Goal: Obtain resource: Download file/media

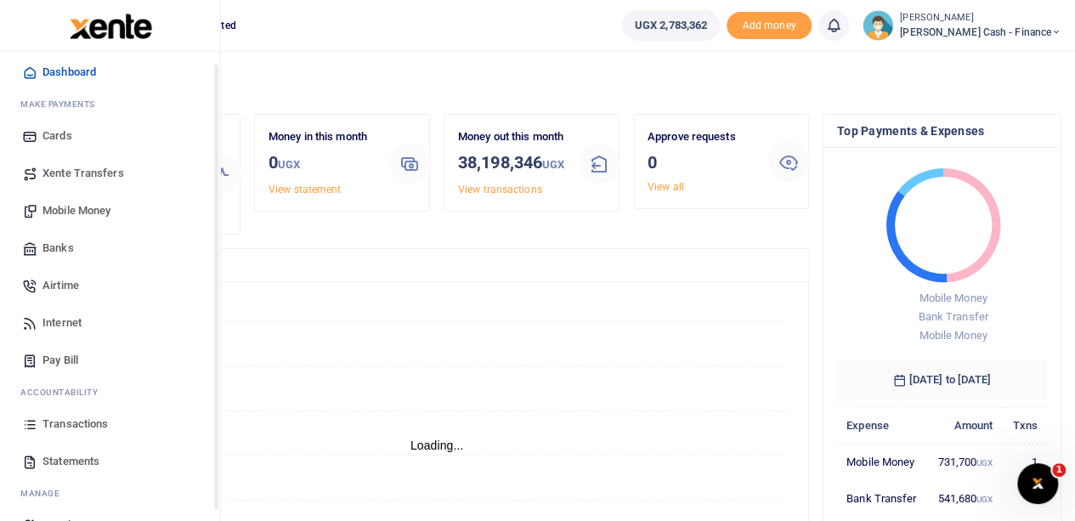
scroll to position [85, 0]
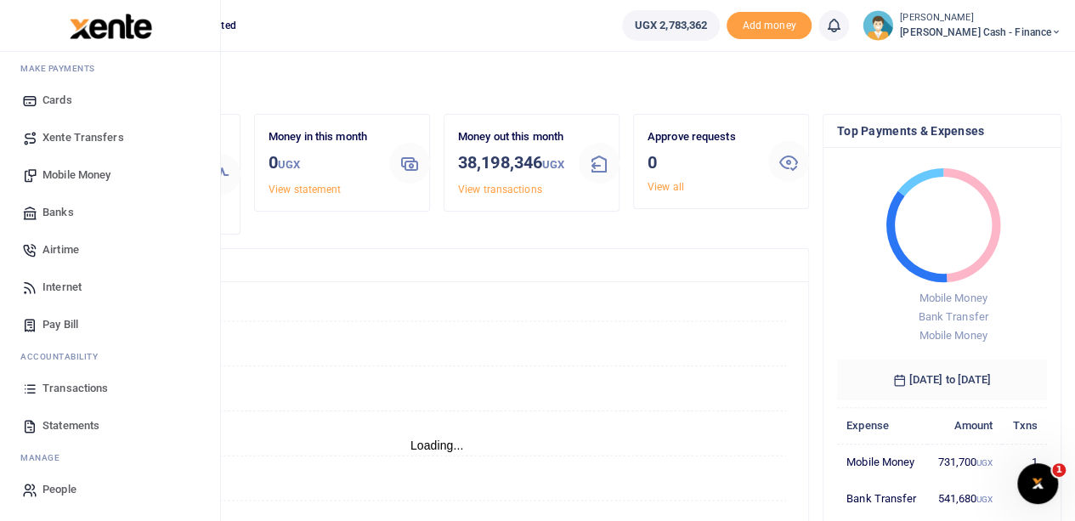
click at [94, 387] on span "Transactions" at bounding box center [75, 388] width 65 height 17
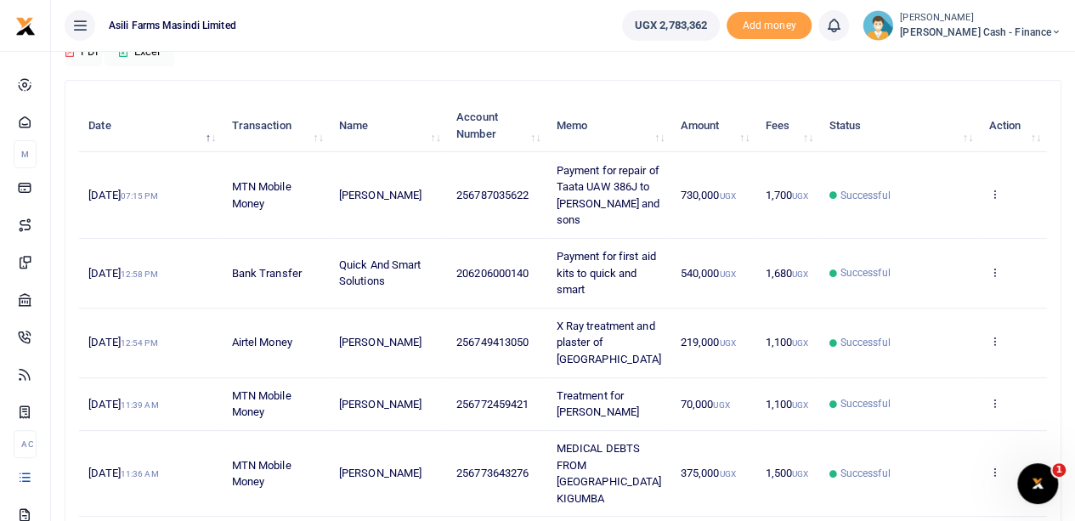
scroll to position [170, 0]
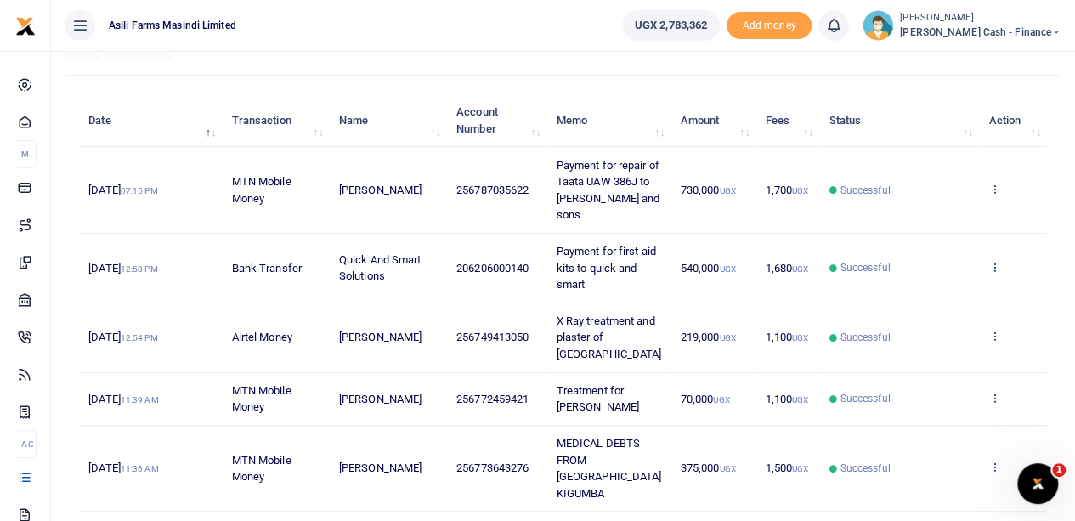
click at [996, 261] on icon at bounding box center [994, 267] width 11 height 12
click at [922, 274] on link "View details" at bounding box center [932, 278] width 134 height 24
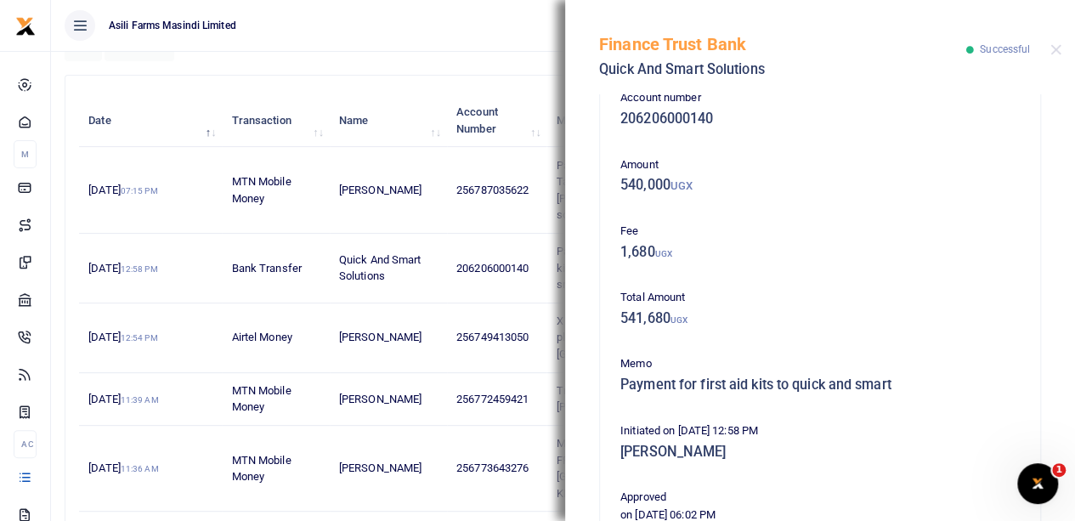
scroll to position [0, 0]
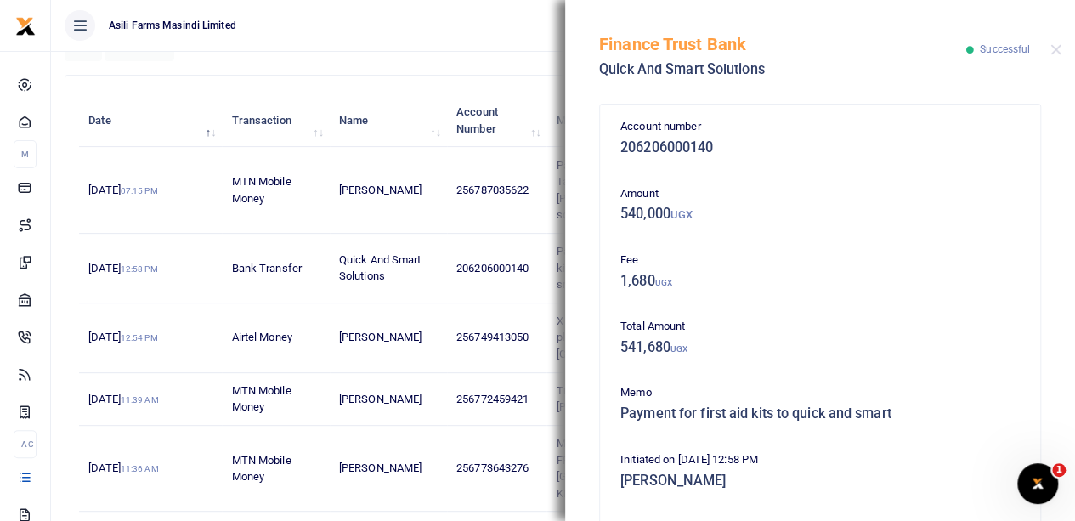
click at [1052, 40] on div "Finance Trust Bank Quick And Smart Solutions Successful" at bounding box center [820, 47] width 510 height 94
click at [1058, 50] on button "Close" at bounding box center [1056, 49] width 11 height 11
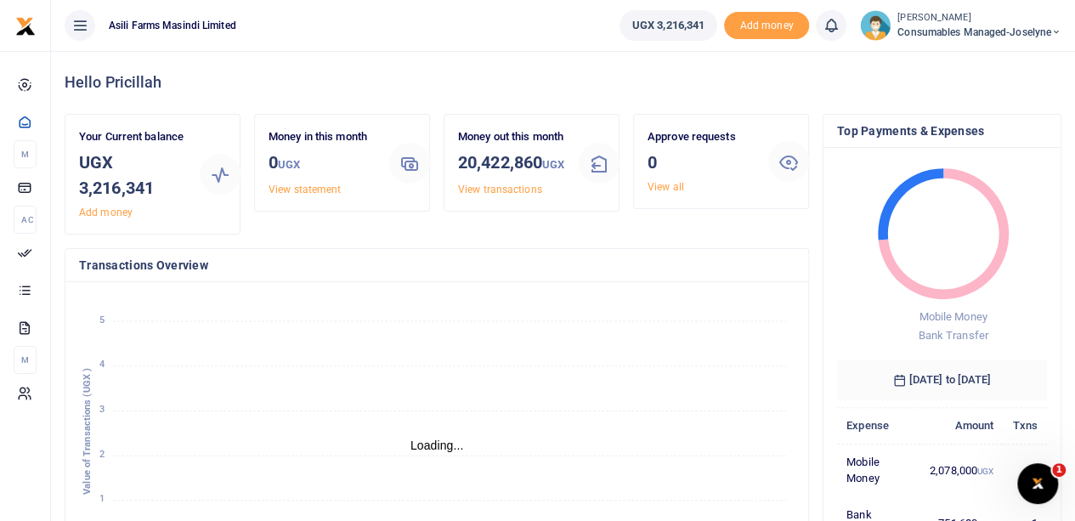
scroll to position [14, 14]
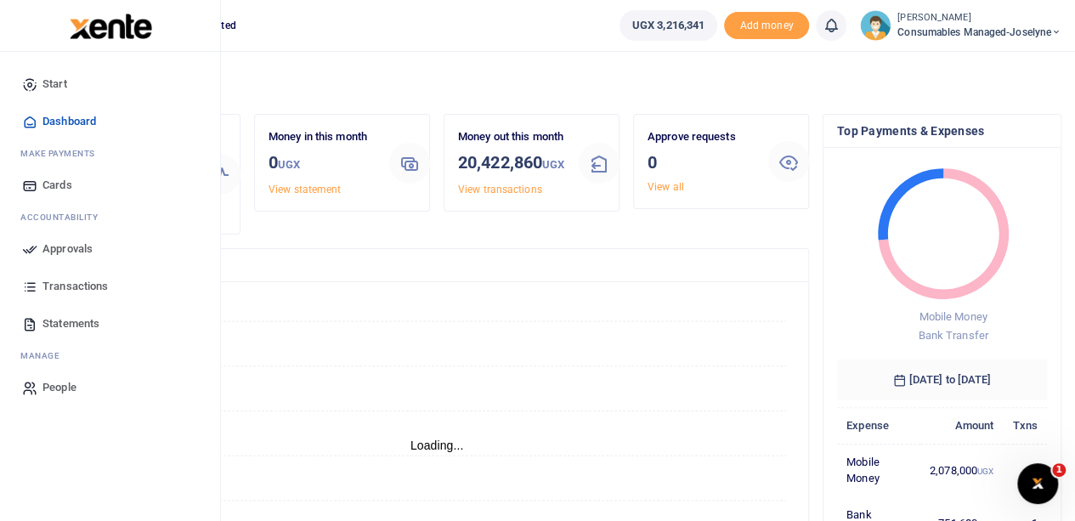
click at [61, 288] on span "Transactions" at bounding box center [75, 286] width 65 height 17
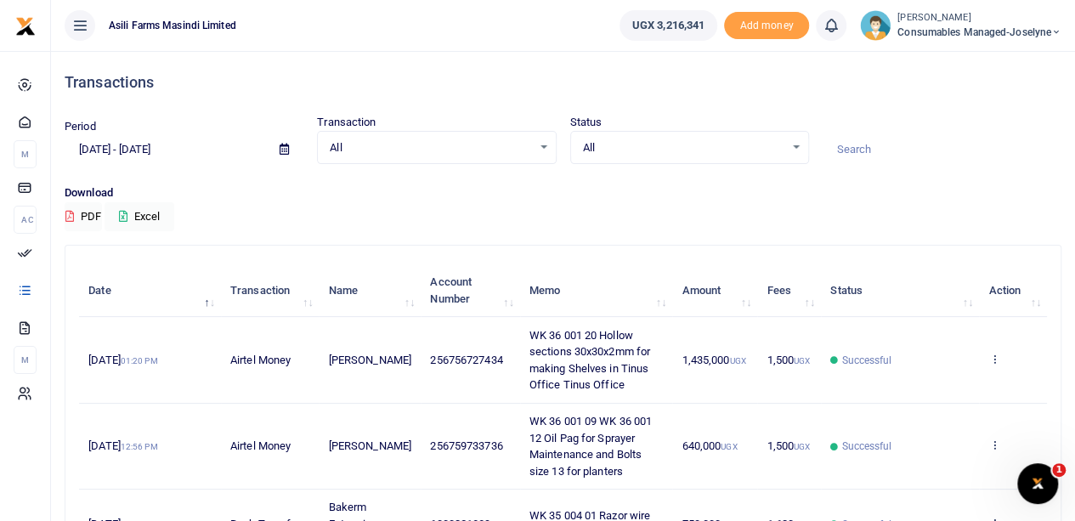
click at [283, 148] on icon at bounding box center [284, 149] width 9 height 11
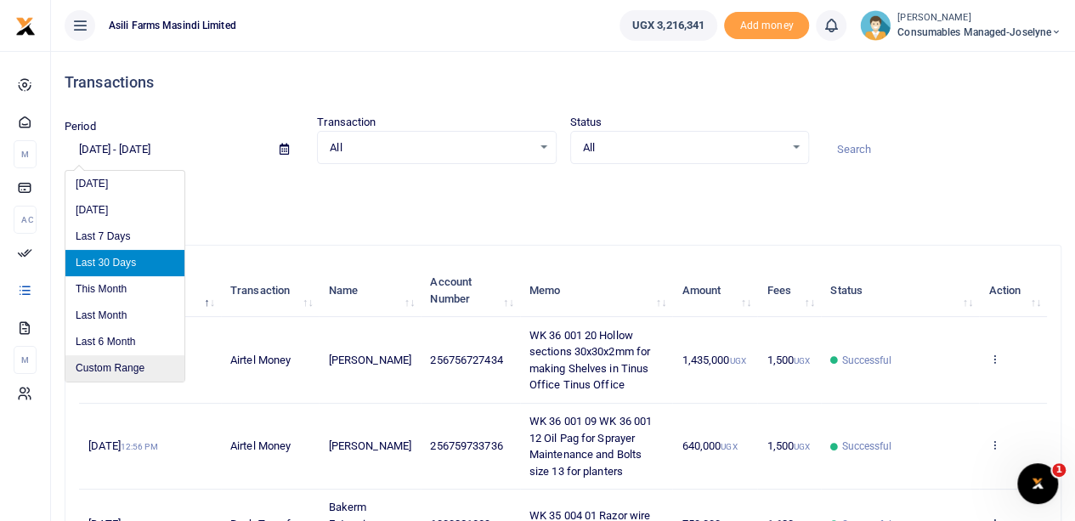
click at [119, 370] on li "Custom Range" at bounding box center [124, 368] width 119 height 26
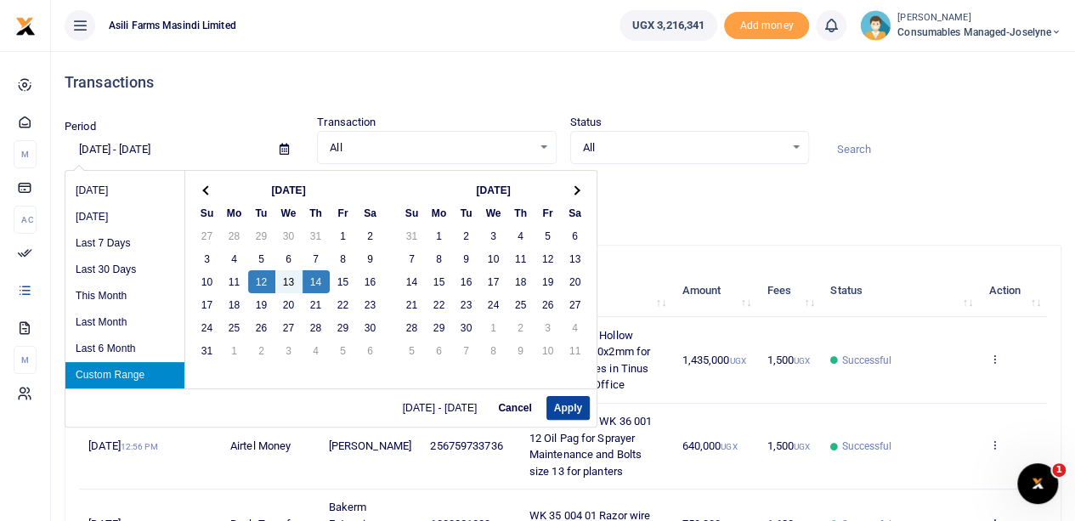
click at [561, 404] on button "Apply" at bounding box center [568, 408] width 43 height 24
type input "[DATE] - [DATE]"
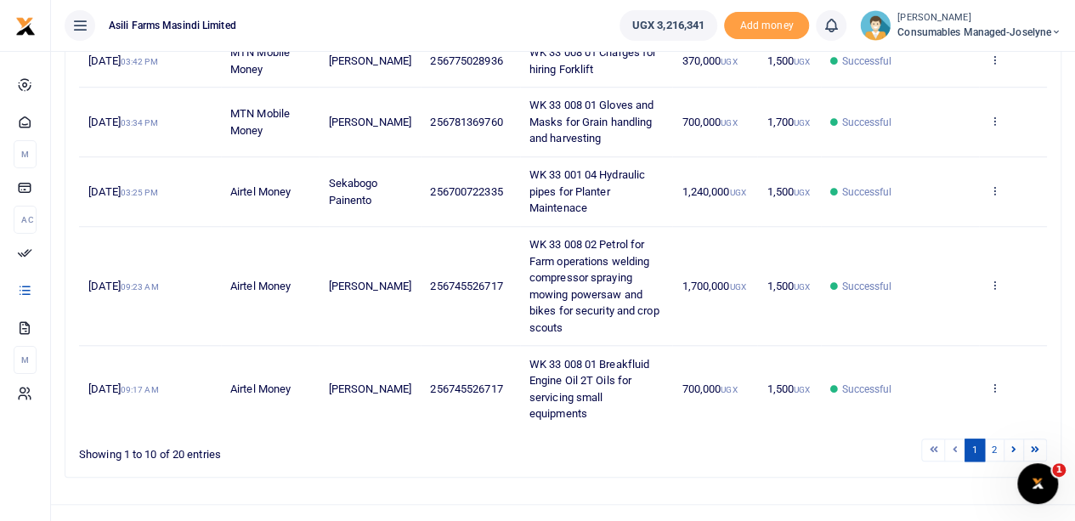
scroll to position [604, 0]
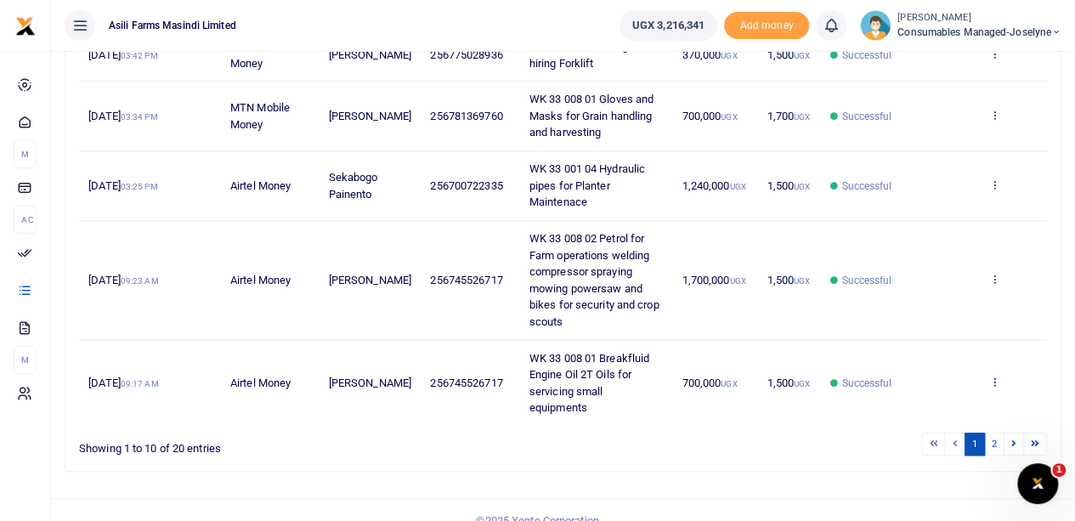
click at [996, 376] on icon at bounding box center [994, 382] width 11 height 12
click at [927, 314] on link "View details" at bounding box center [932, 326] width 134 height 24
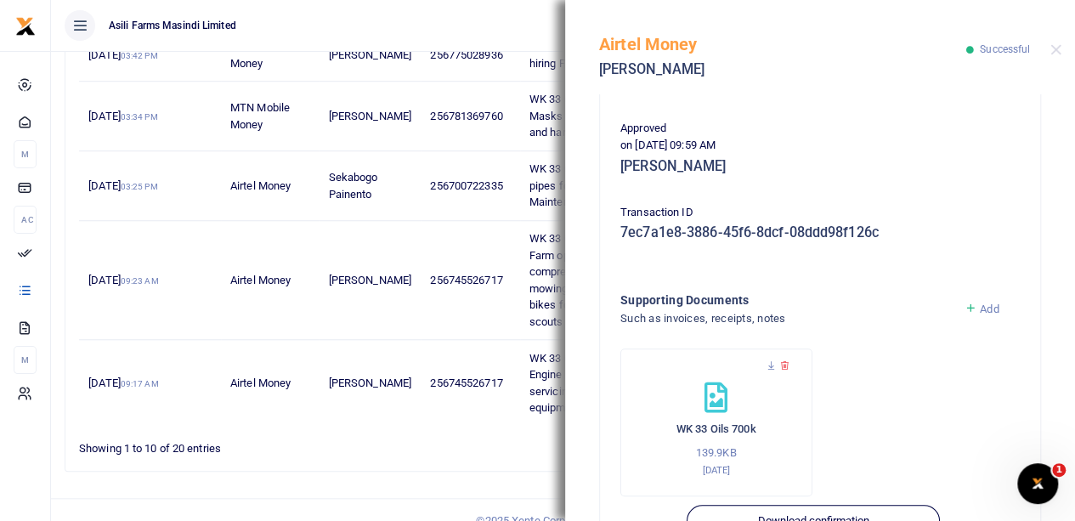
scroll to position [425, 0]
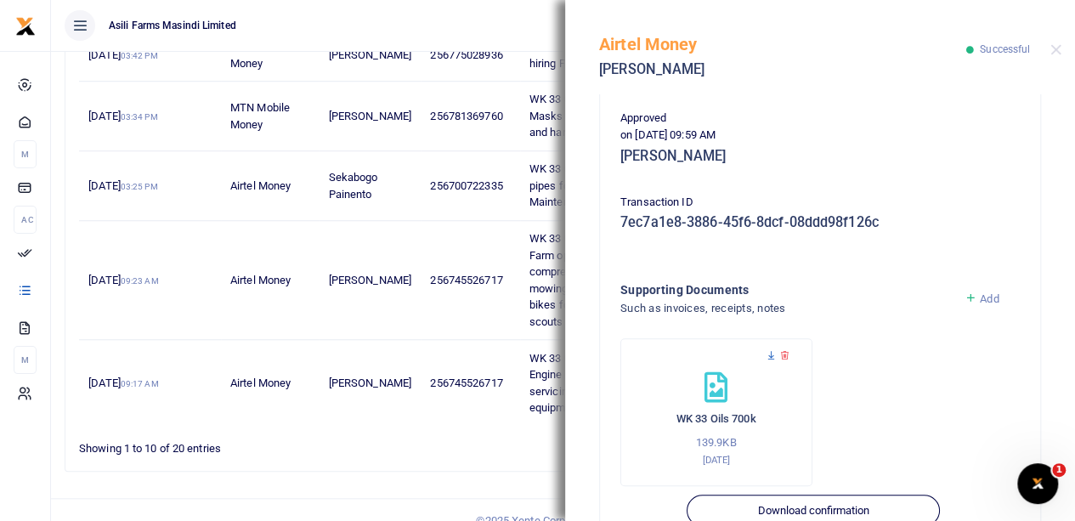
click at [770, 354] on icon at bounding box center [771, 355] width 11 height 11
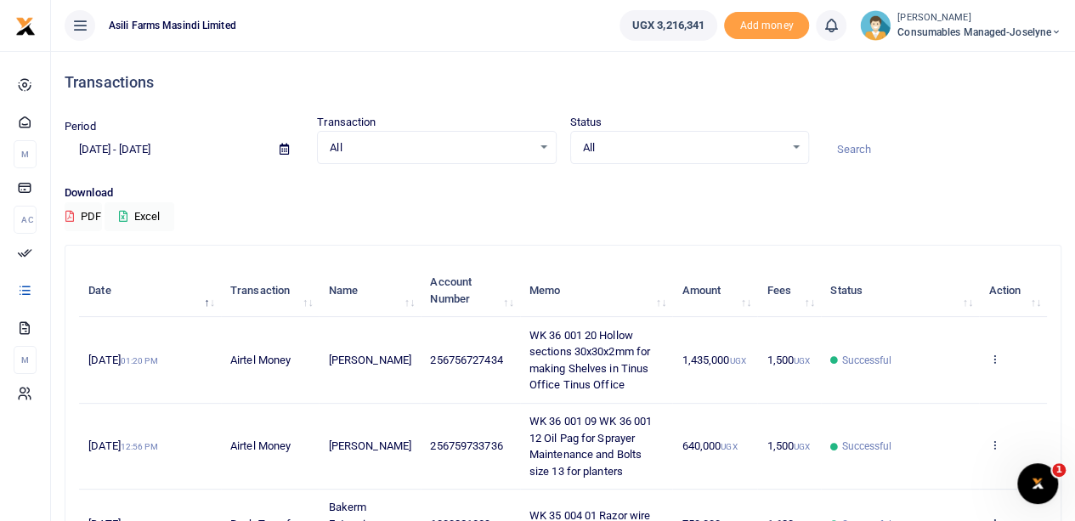
click at [282, 149] on icon at bounding box center [284, 149] width 9 height 11
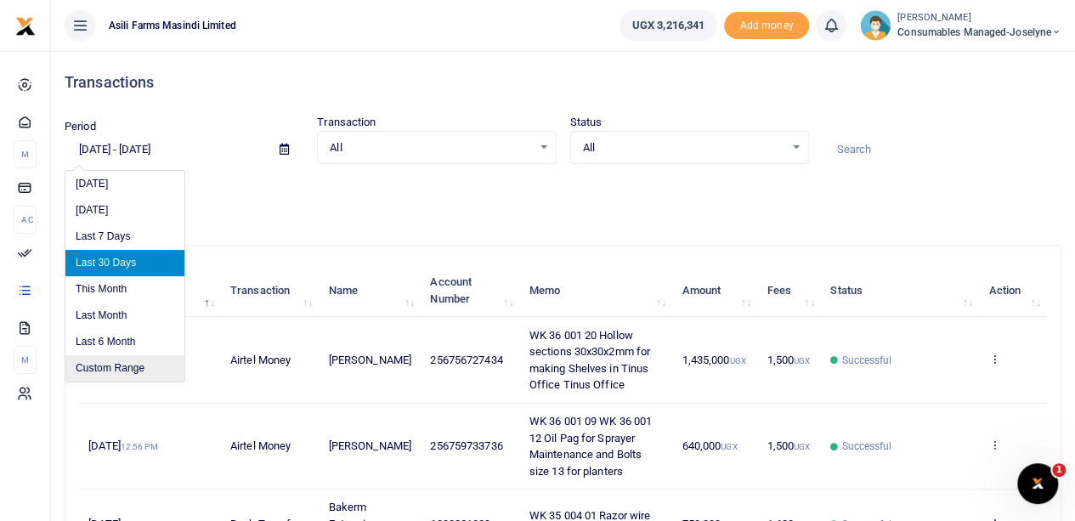
click at [109, 360] on li "Custom Range" at bounding box center [124, 368] width 119 height 26
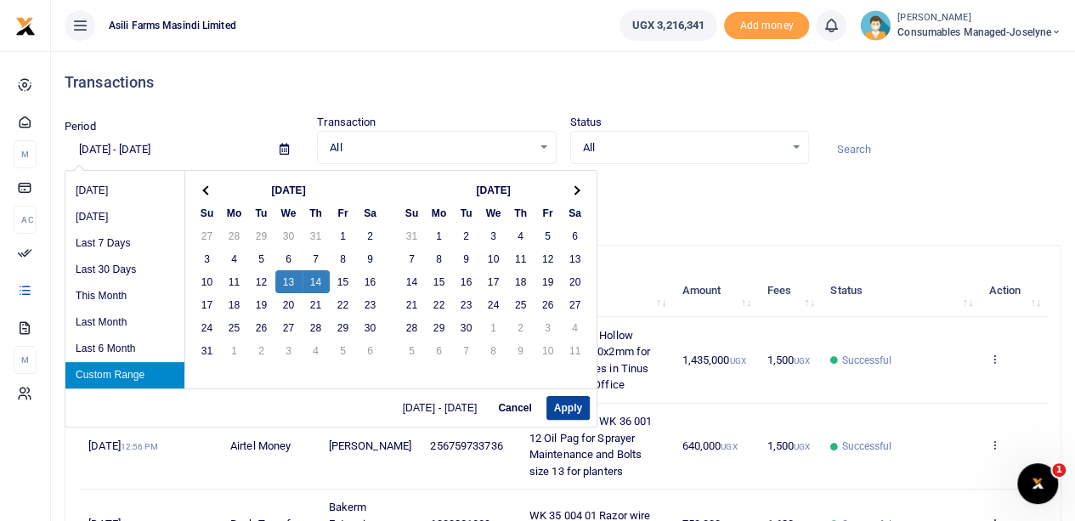
click at [587, 408] on button "Apply" at bounding box center [568, 408] width 43 height 24
type input "[DATE] - [DATE]"
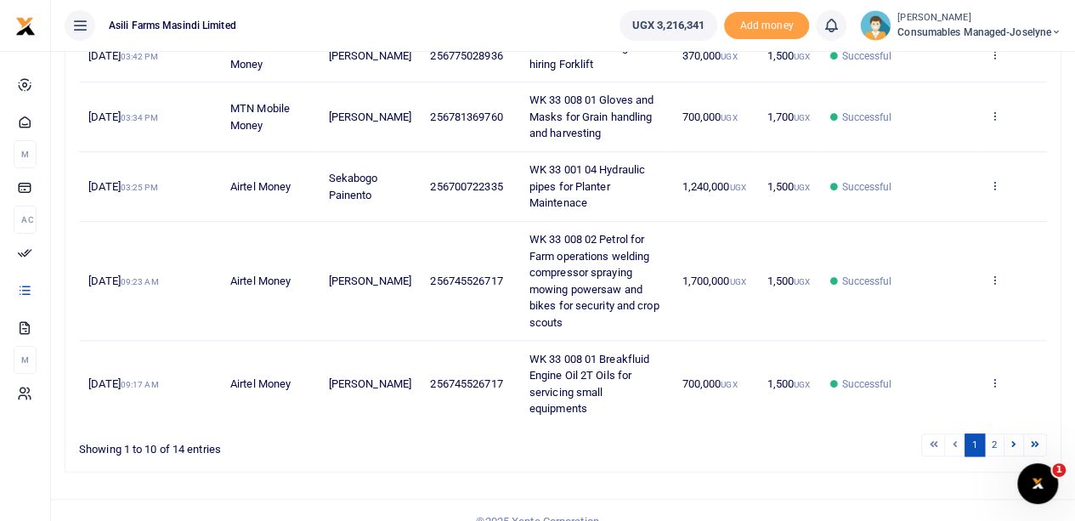
scroll to position [604, 0]
click at [996, 433] on link "2" at bounding box center [994, 444] width 20 height 23
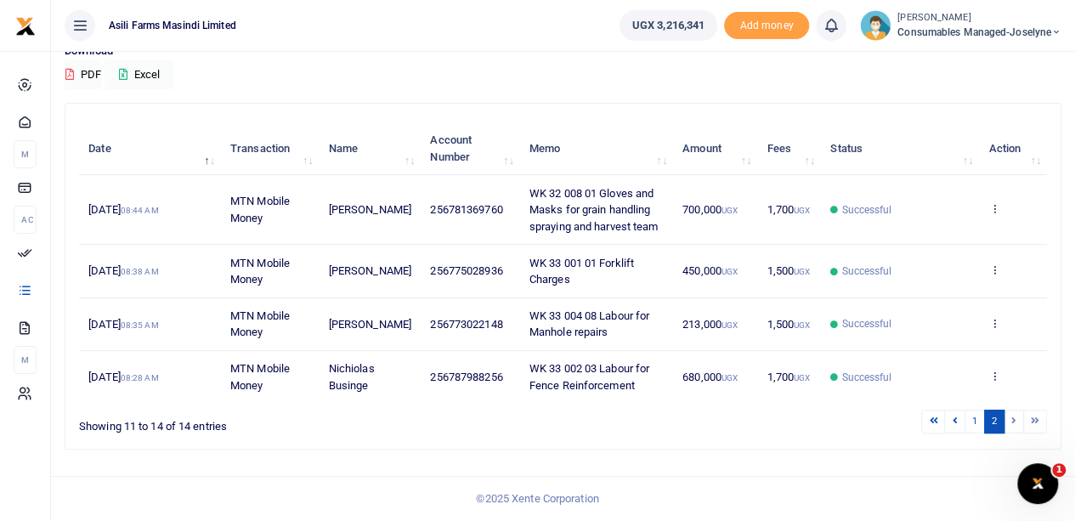
scroll to position [155, 0]
click at [993, 264] on icon at bounding box center [994, 270] width 11 height 12
click at [915, 286] on link "View details" at bounding box center [932, 298] width 134 height 24
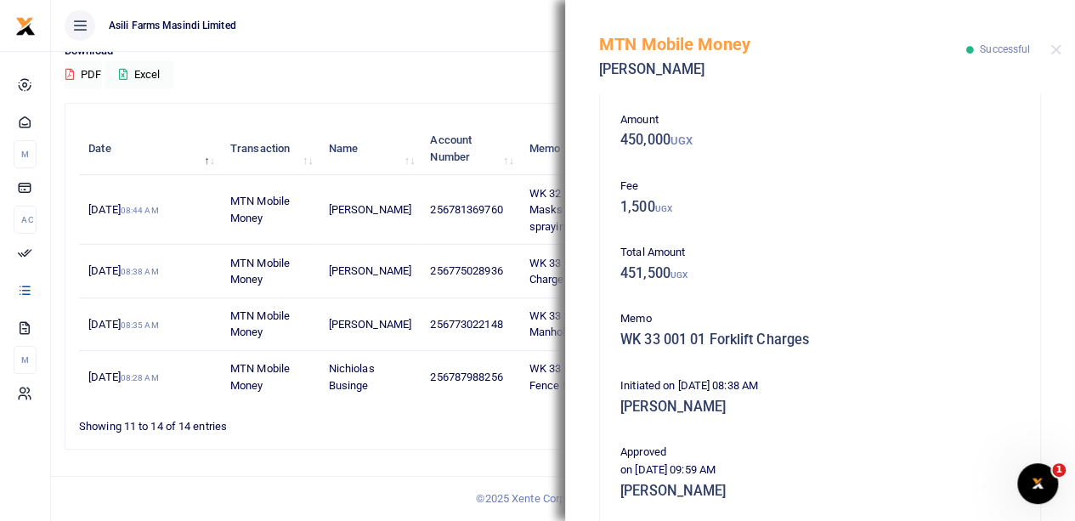
scroll to position [340, 0]
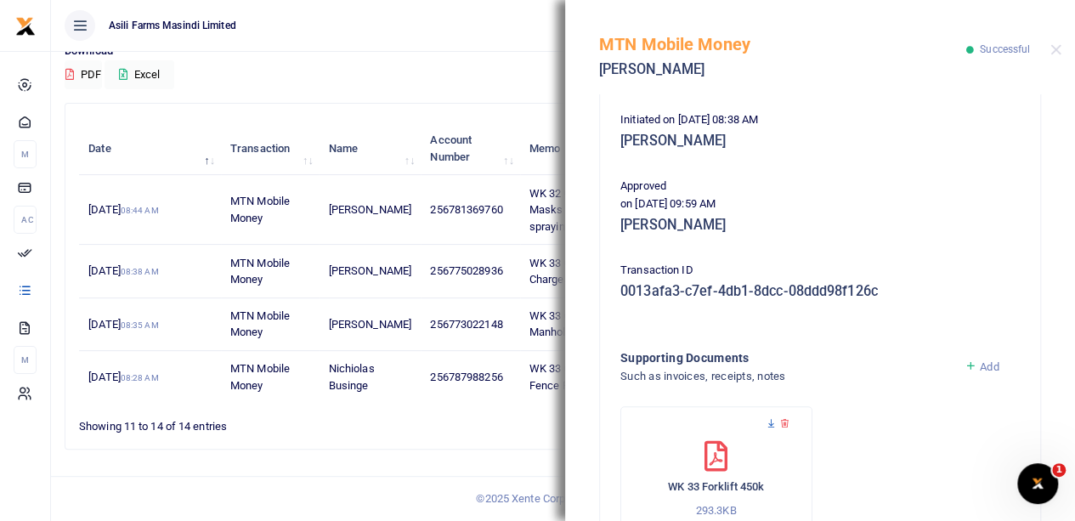
click at [766, 421] on icon at bounding box center [771, 423] width 11 height 11
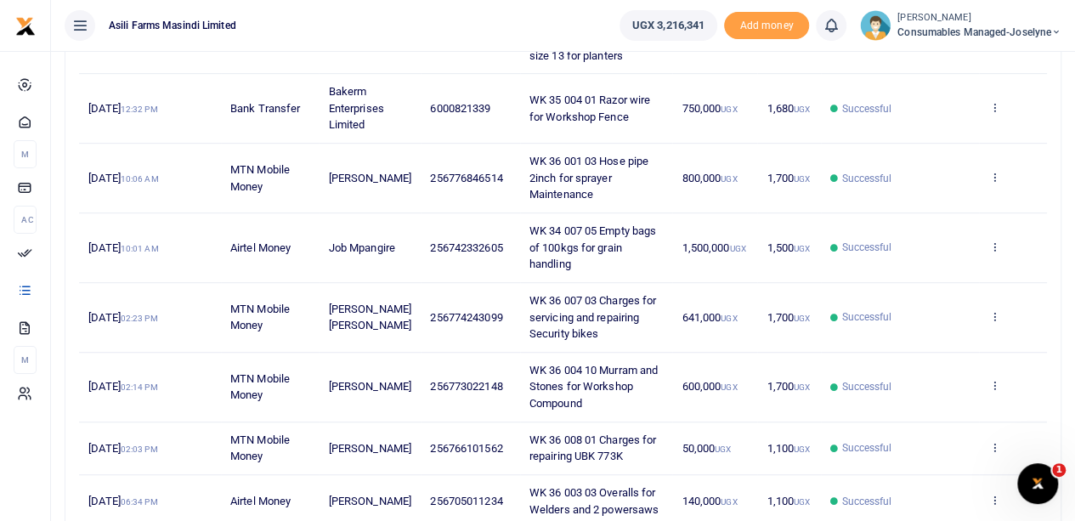
scroll to position [587, 0]
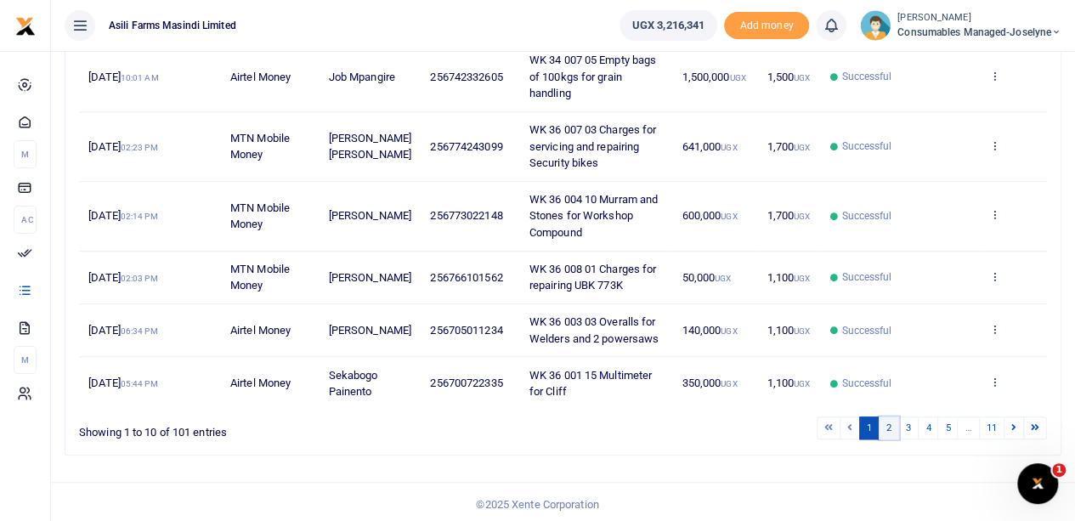
click at [894, 426] on link "2" at bounding box center [889, 428] width 20 height 23
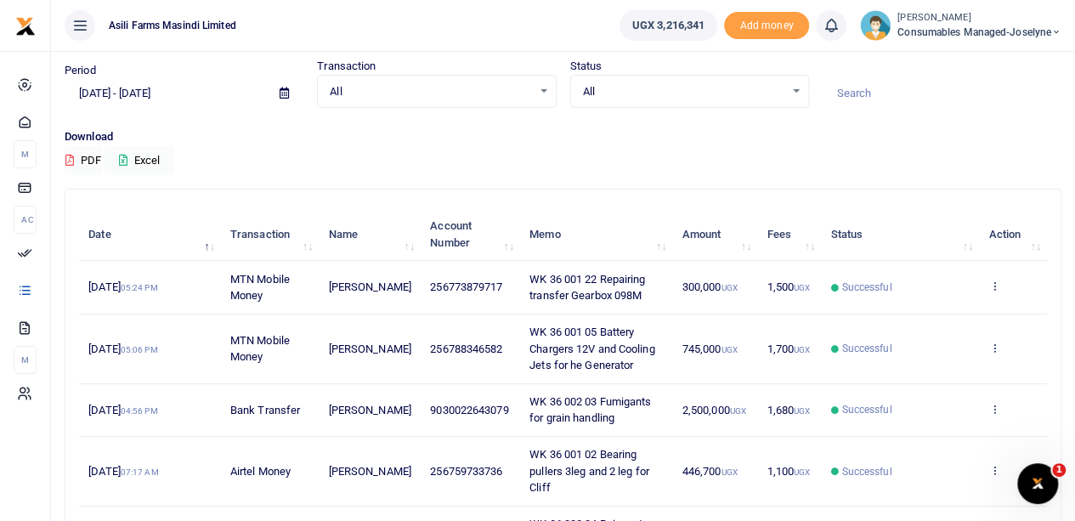
scroll to position [0, 0]
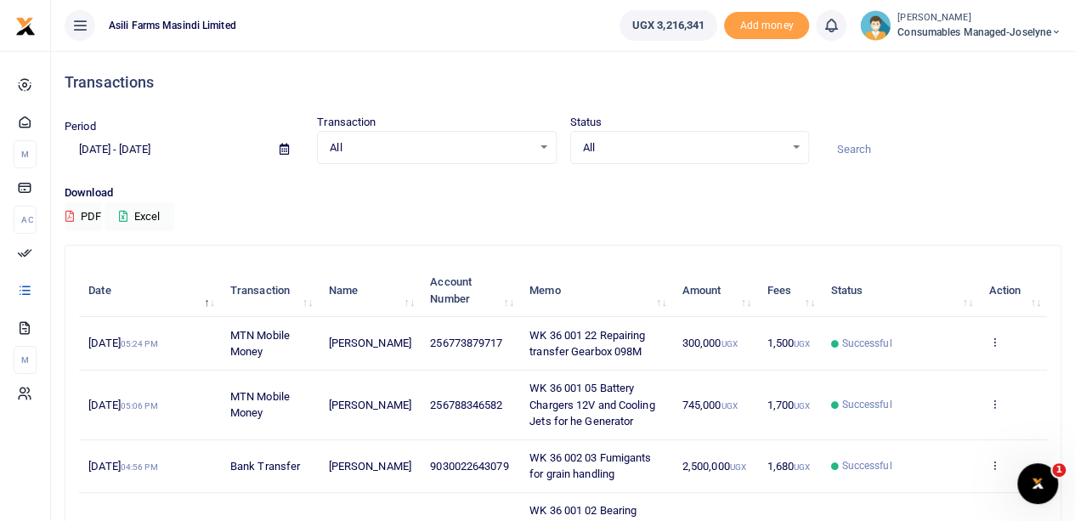
click at [282, 146] on icon at bounding box center [284, 149] width 9 height 11
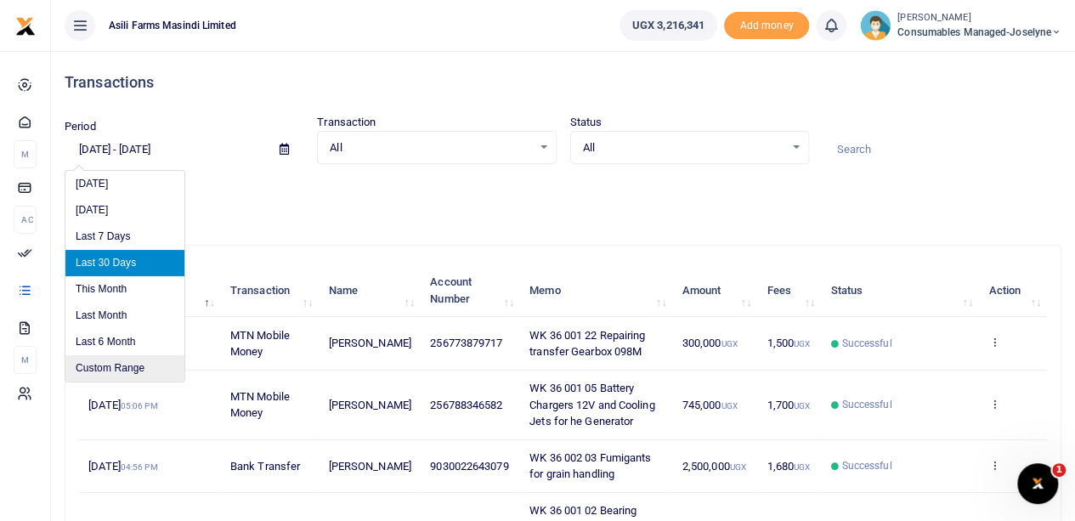
click at [111, 361] on li "Custom Range" at bounding box center [124, 368] width 119 height 26
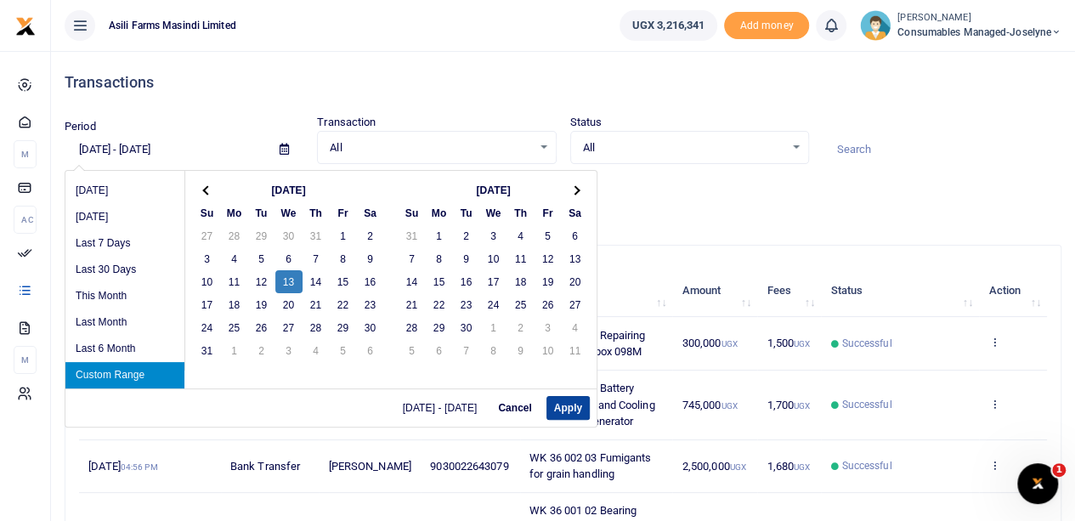
click at [556, 401] on button "Apply" at bounding box center [568, 408] width 43 height 24
type input "08/13/2025 - 08/13/2025"
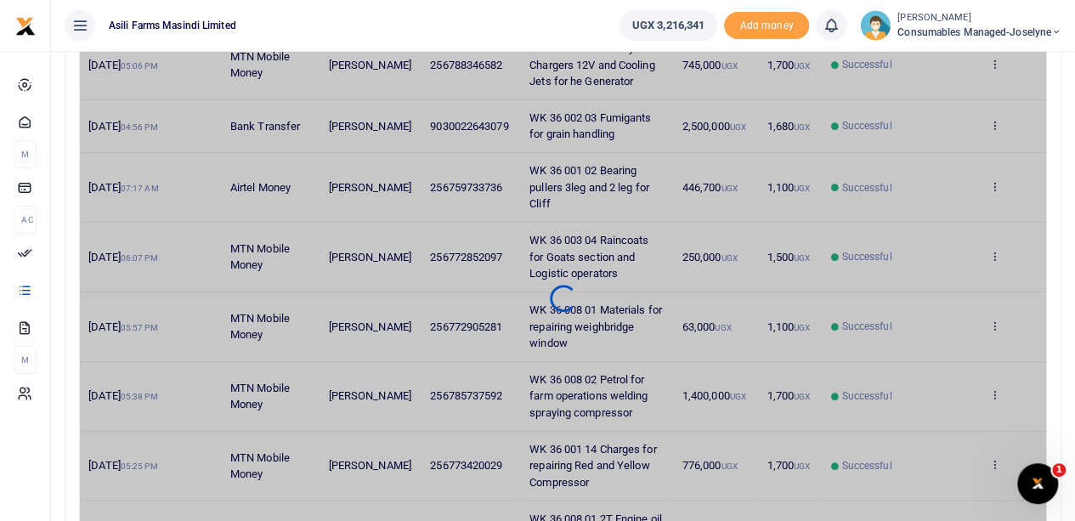
scroll to position [326, 0]
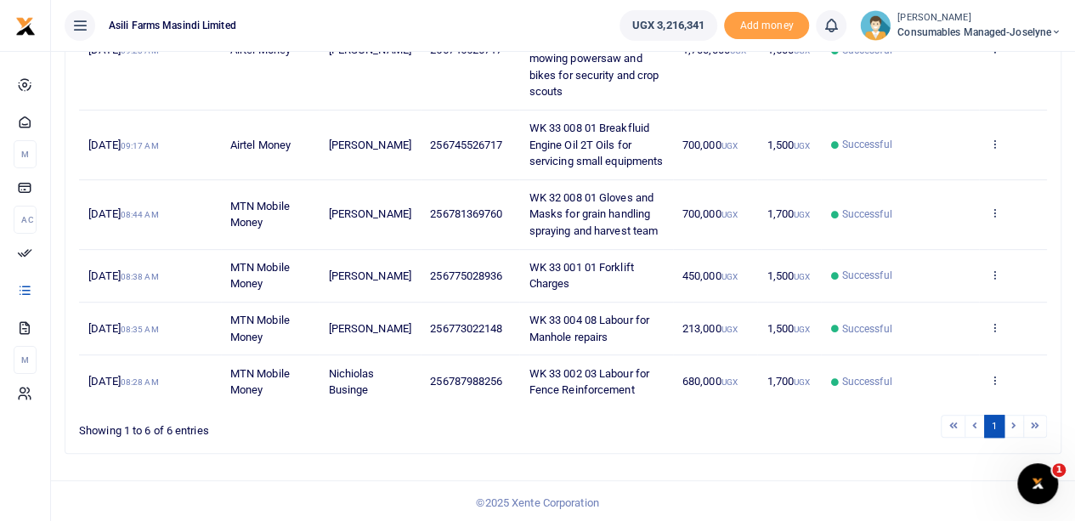
click at [1001, 320] on td "View details Send again" at bounding box center [1013, 329] width 68 height 53
click at [993, 324] on icon at bounding box center [994, 327] width 11 height 12
click at [917, 353] on link "View details" at bounding box center [932, 355] width 134 height 24
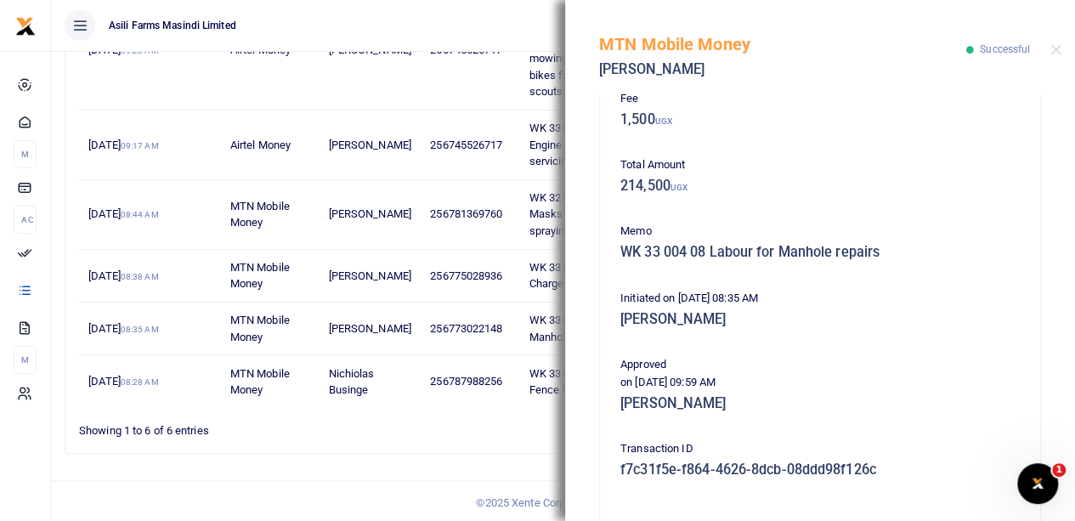
scroll to position [454, 0]
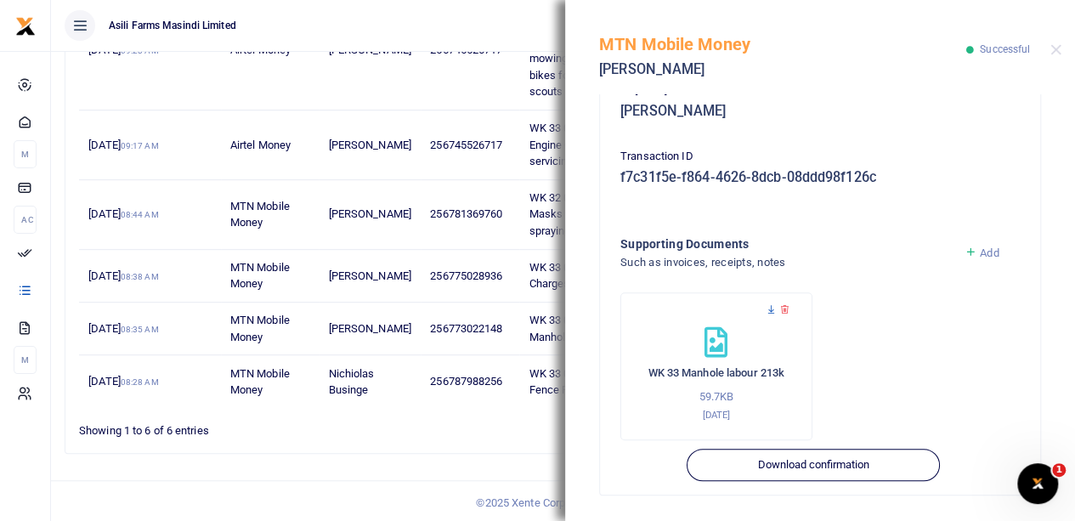
click at [767, 314] on icon at bounding box center [771, 309] width 11 height 11
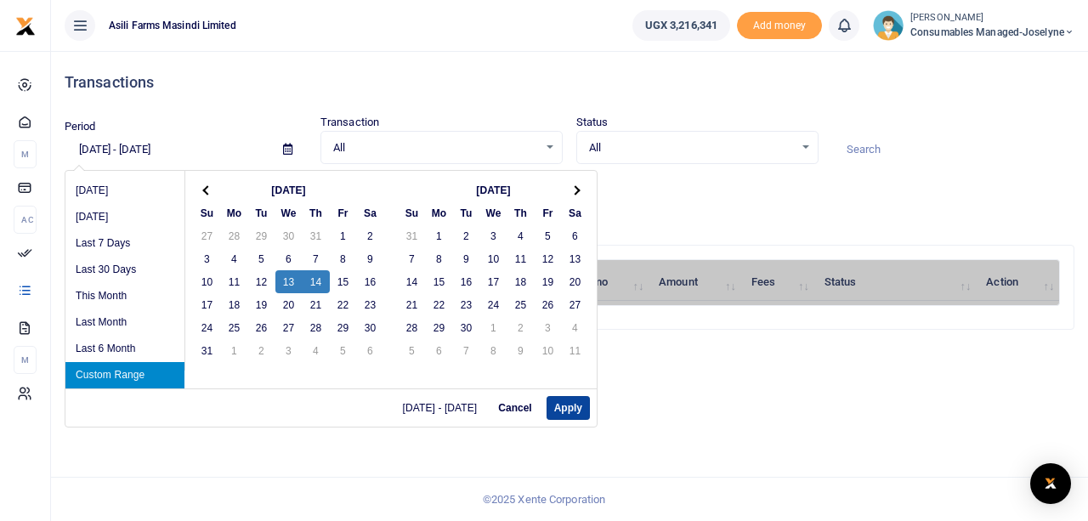
click at [552, 408] on button "Apply" at bounding box center [568, 408] width 43 height 24
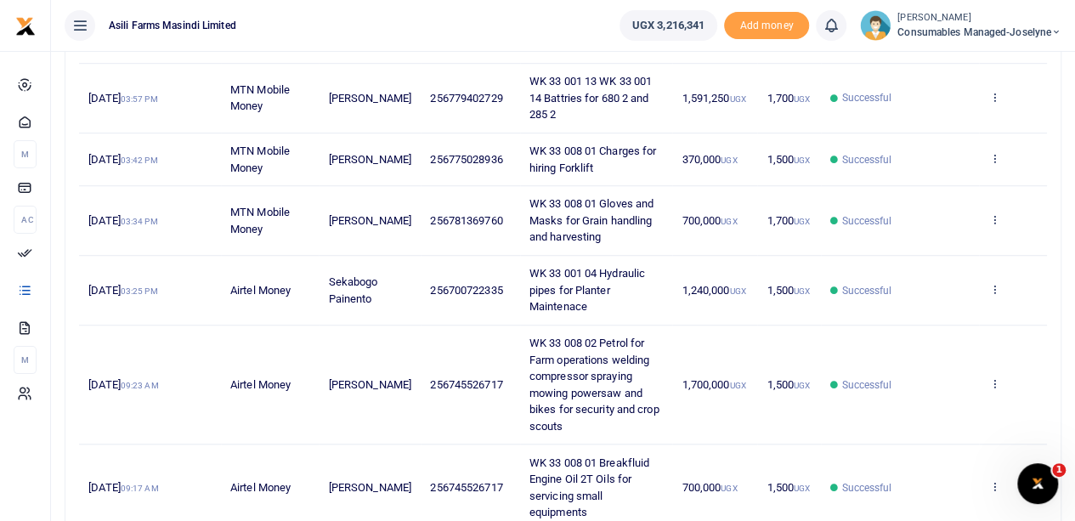
scroll to position [604, 0]
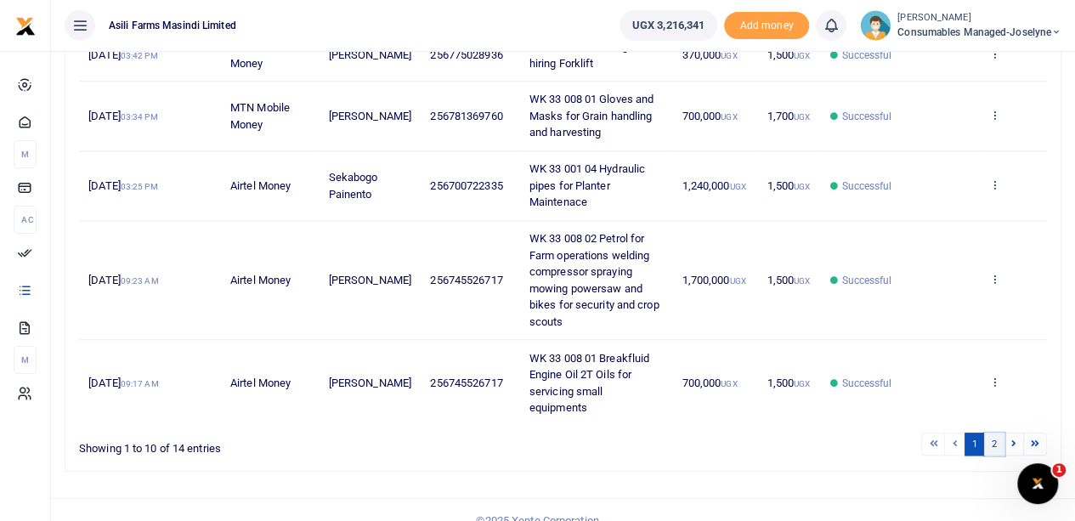
click at [994, 433] on link "2" at bounding box center [994, 444] width 20 height 23
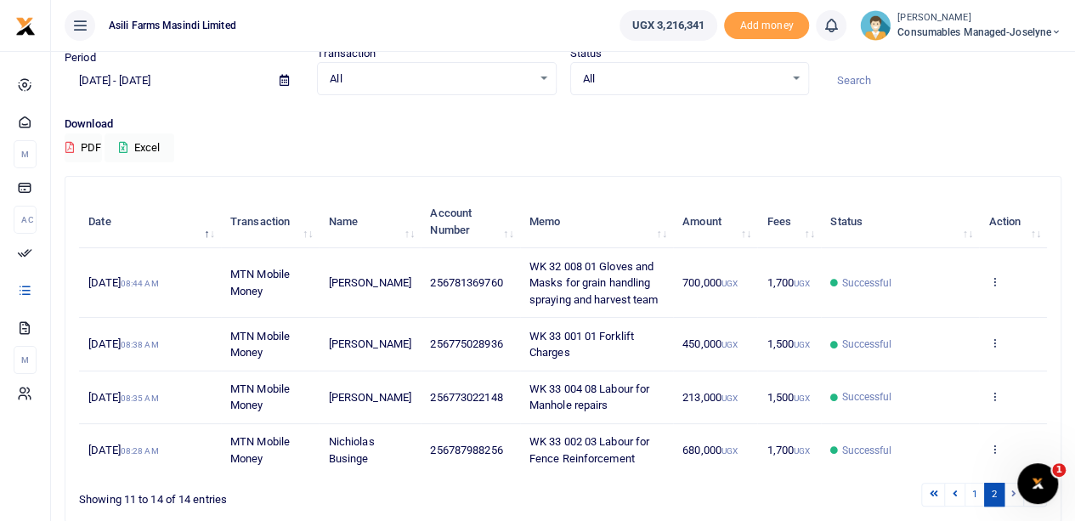
scroll to position [155, 0]
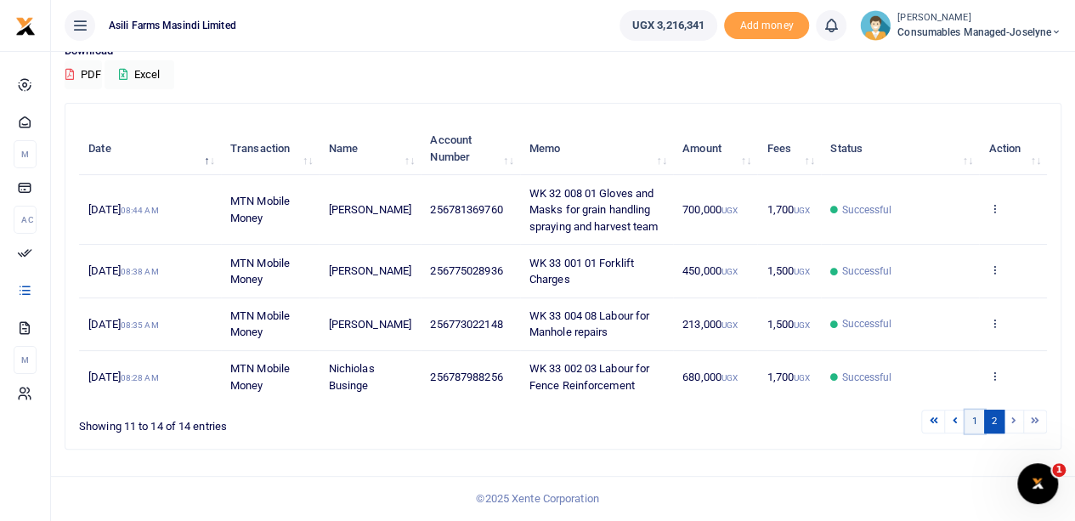
click at [972, 423] on link "1" at bounding box center [975, 421] width 20 height 23
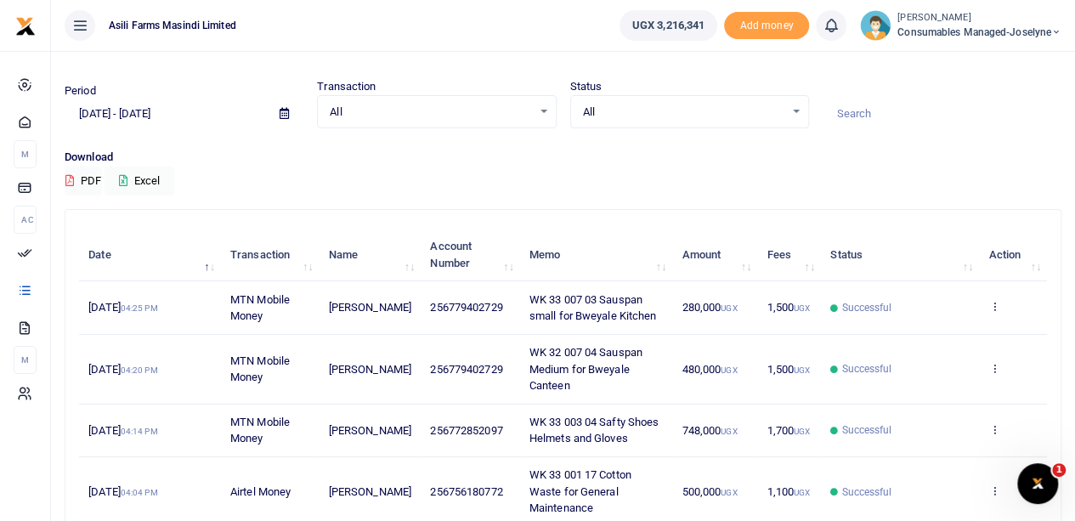
scroll to position [0, 0]
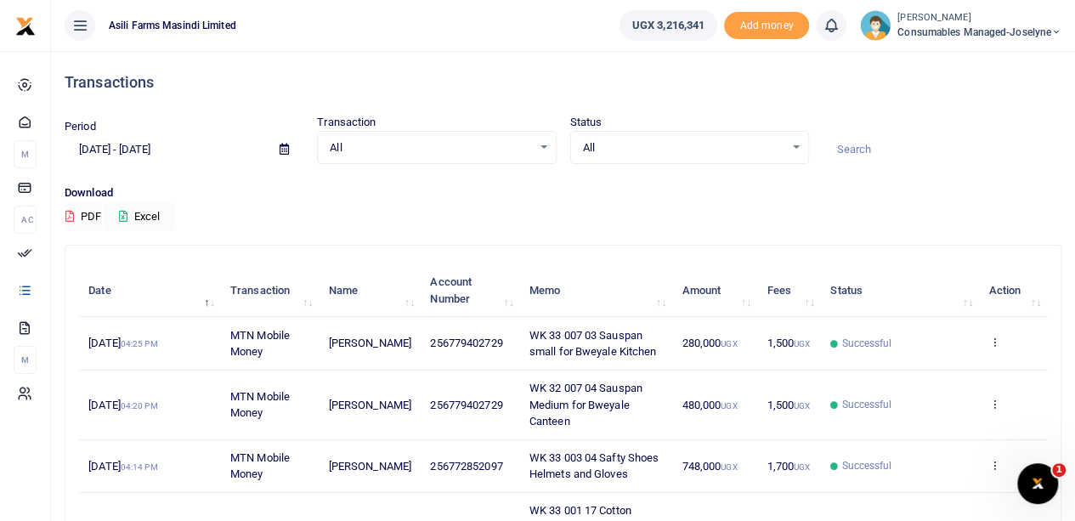
click at [282, 149] on icon at bounding box center [284, 149] width 9 height 11
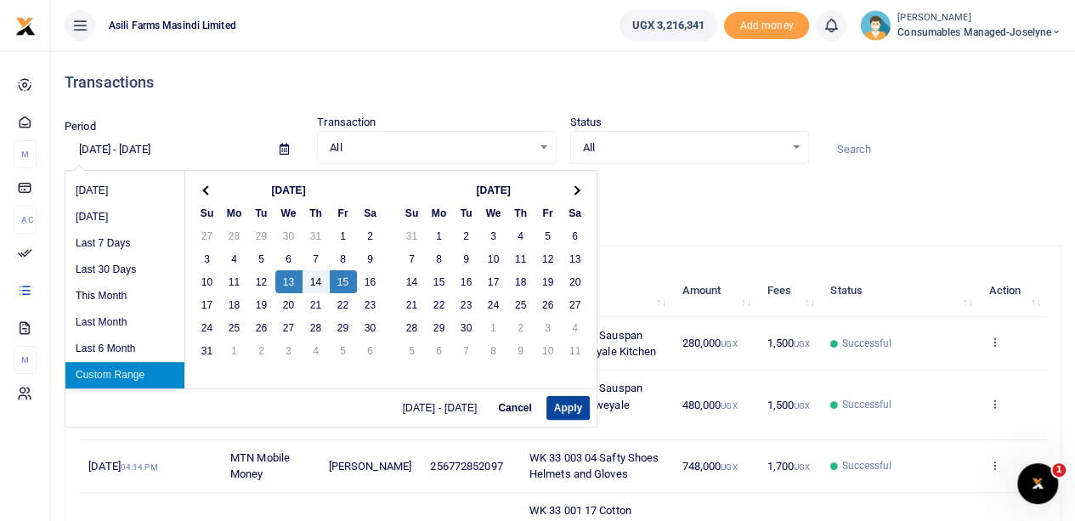
click at [564, 405] on button "Apply" at bounding box center [568, 408] width 43 height 24
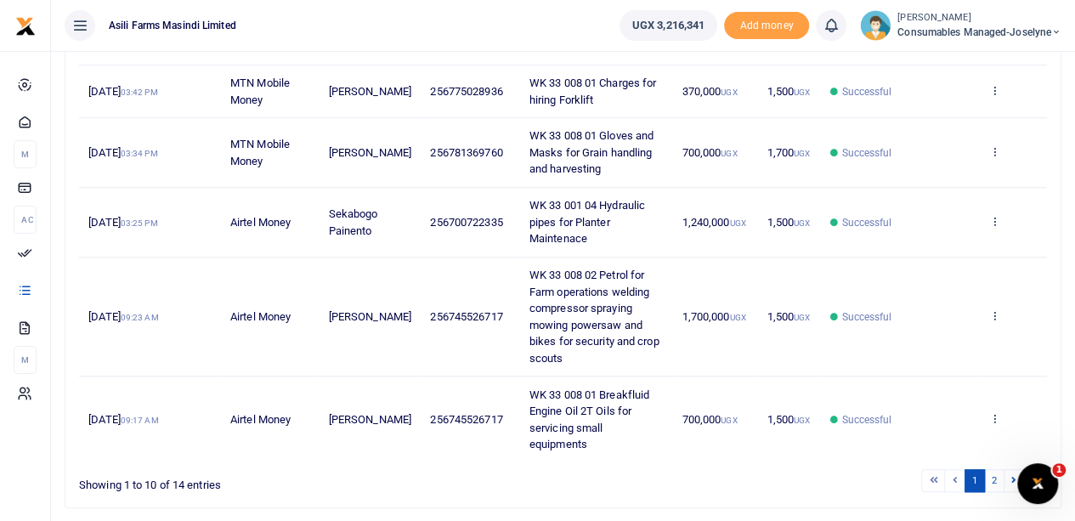
scroll to position [604, 0]
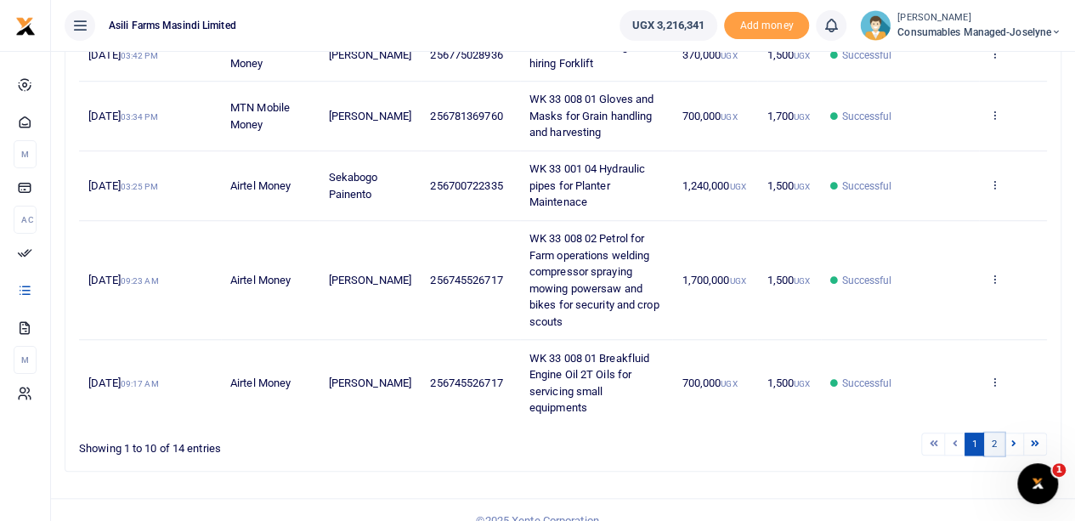
click at [996, 433] on link "2" at bounding box center [994, 444] width 20 height 23
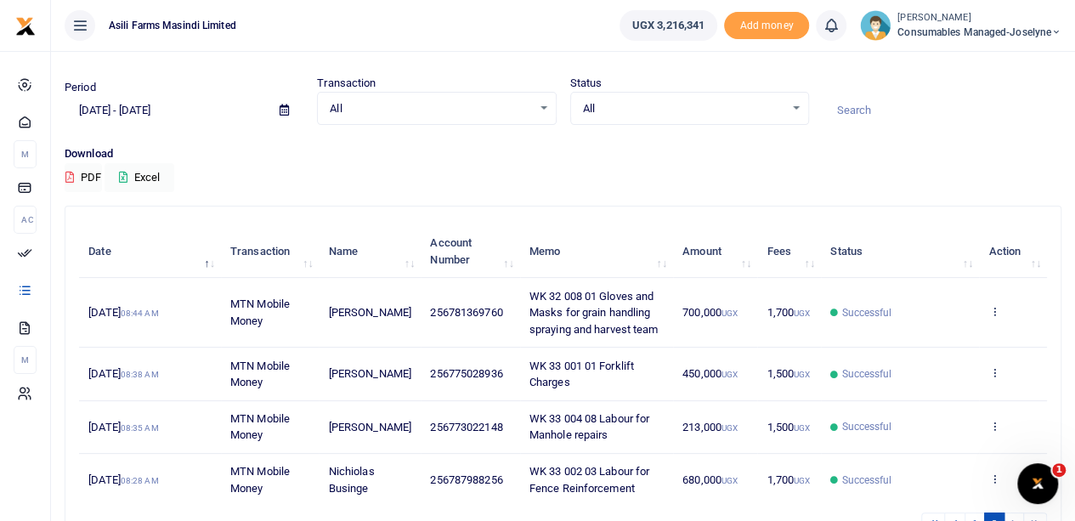
scroll to position [0, 0]
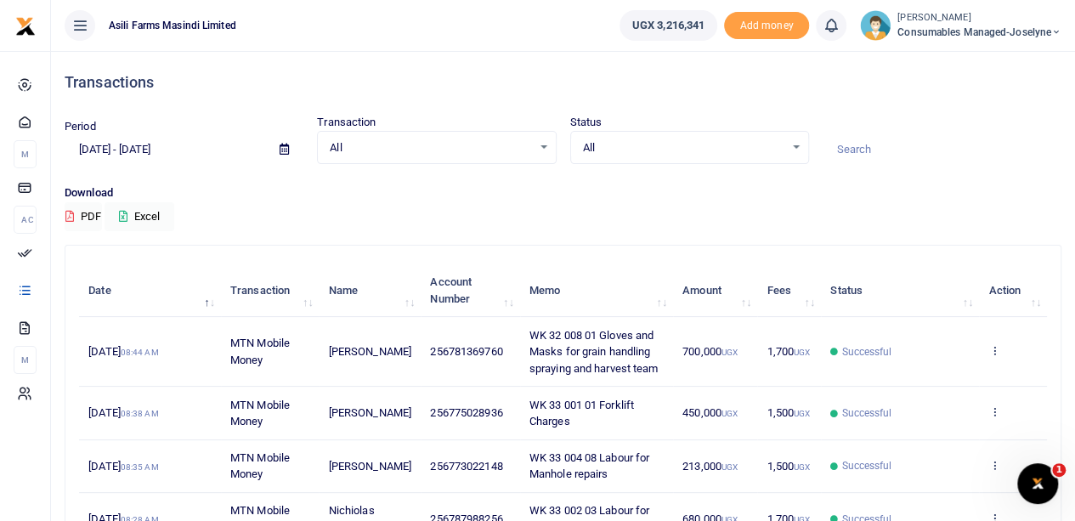
click at [289, 147] on icon at bounding box center [284, 149] width 9 height 11
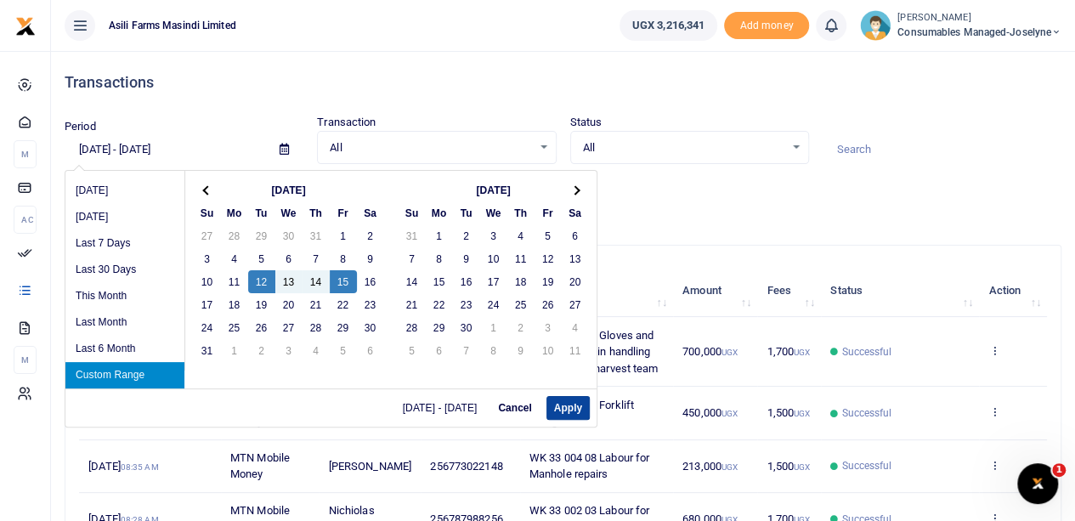
click at [559, 405] on button "Apply" at bounding box center [568, 408] width 43 height 24
type input "08/12/2025 - 08/15/2025"
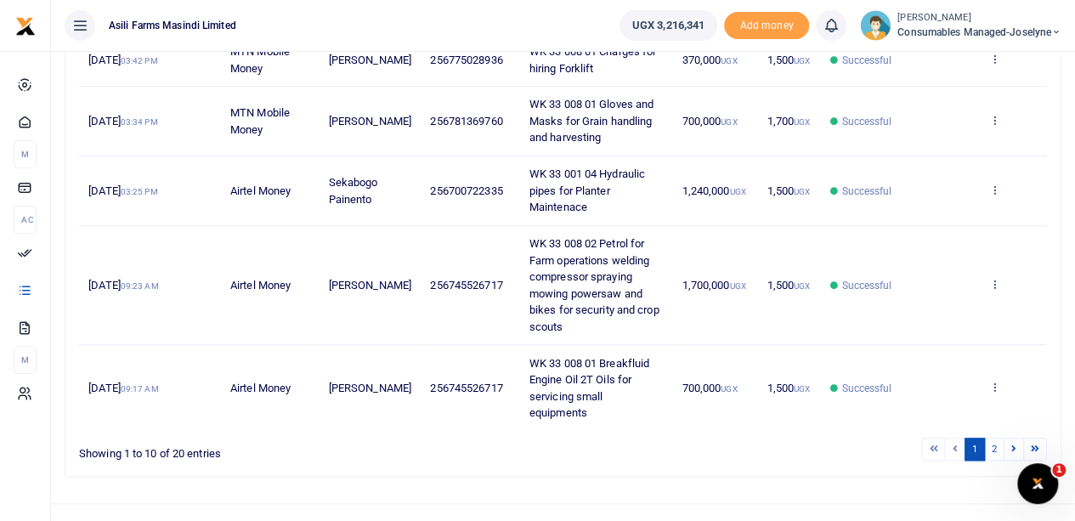
scroll to position [604, 0]
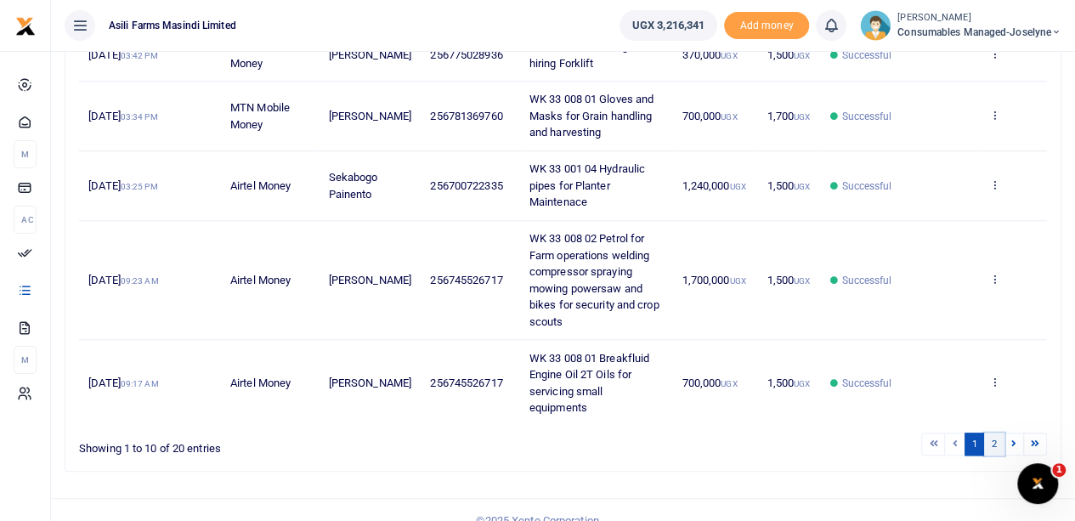
click at [995, 433] on link "2" at bounding box center [994, 444] width 20 height 23
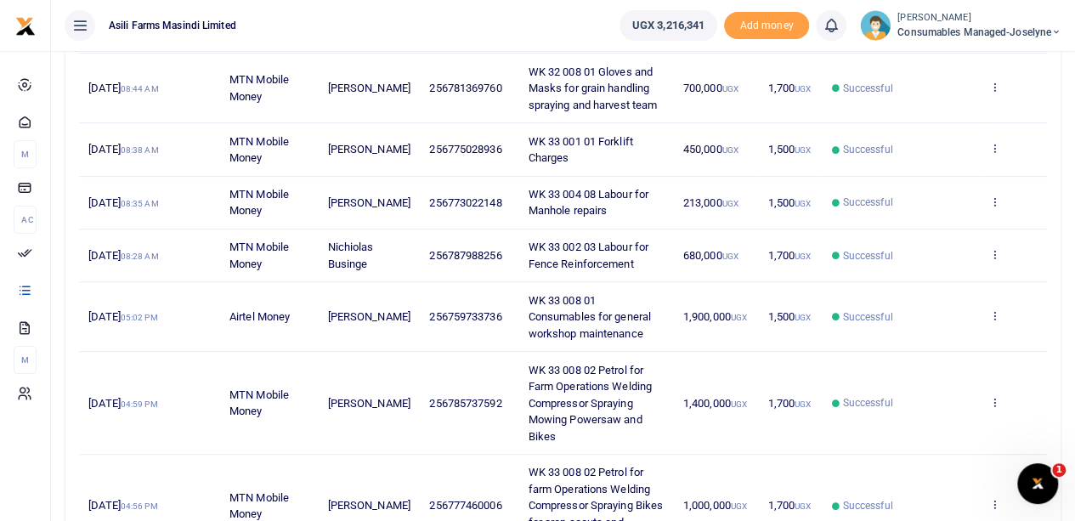
scroll to position [349, 0]
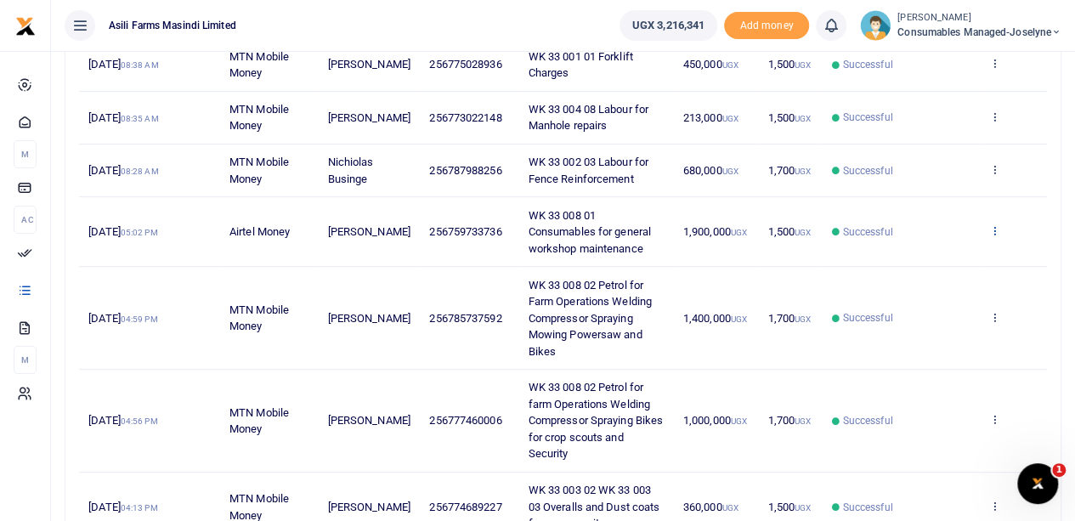
click at [993, 236] on icon at bounding box center [994, 230] width 11 height 12
click at [942, 271] on link "View details" at bounding box center [932, 275] width 134 height 24
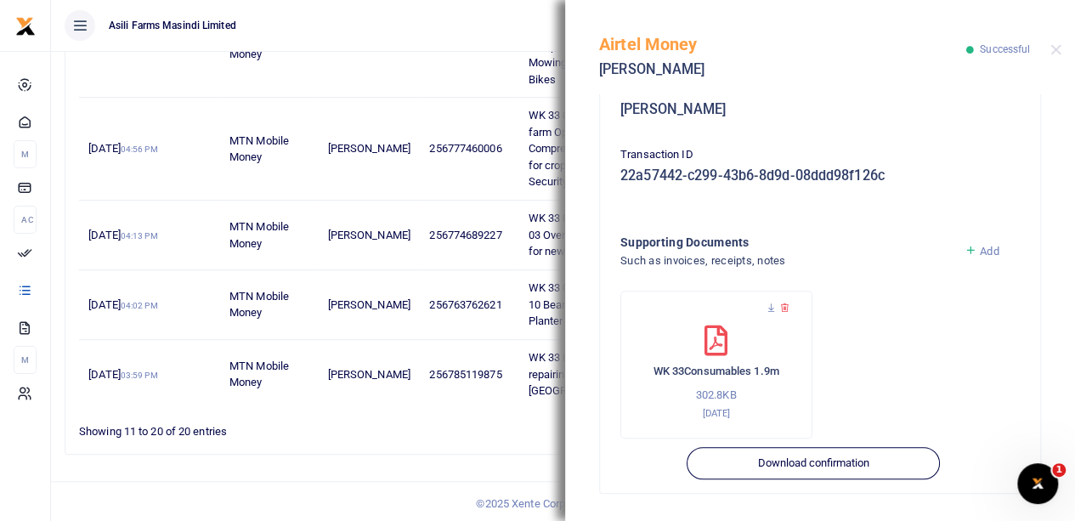
scroll to position [470, 0]
click at [772, 307] on icon at bounding box center [771, 308] width 11 height 11
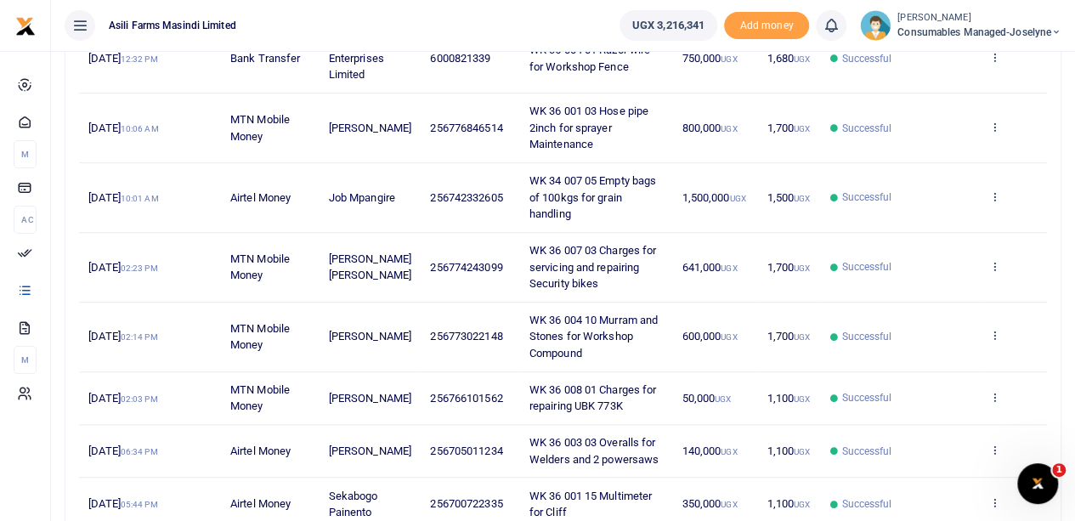
scroll to position [587, 0]
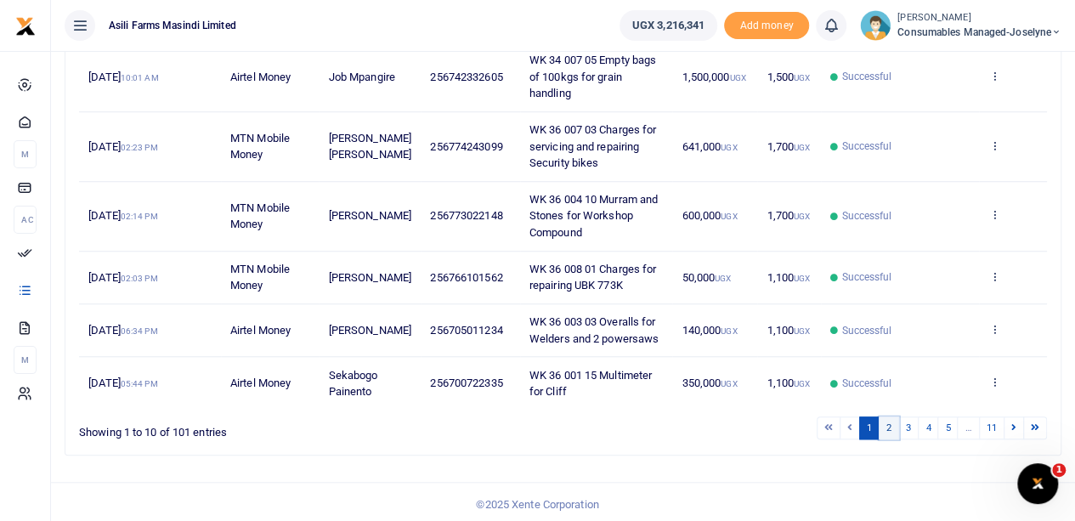
click at [889, 423] on link "2" at bounding box center [889, 428] width 20 height 23
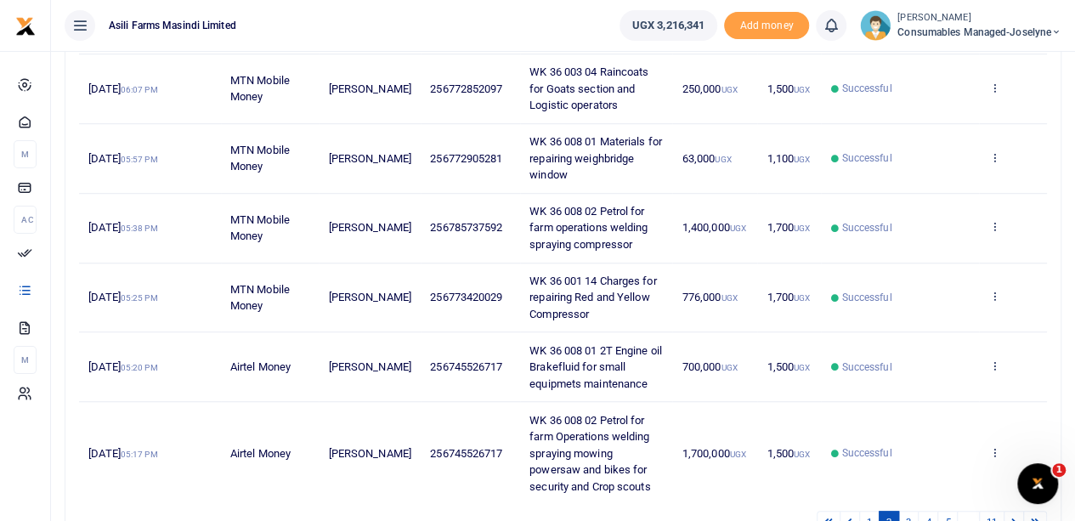
scroll to position [510, 0]
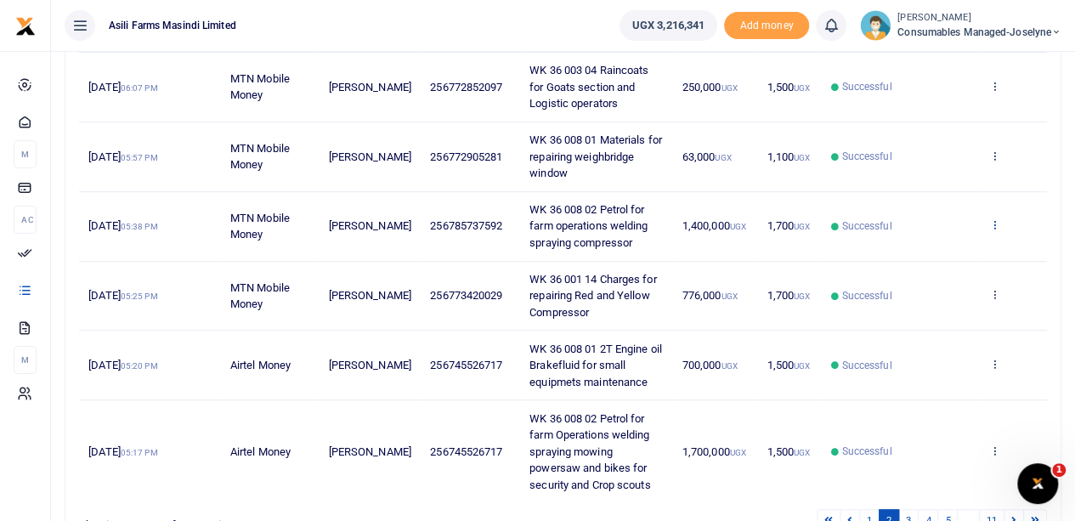
click at [994, 219] on icon at bounding box center [994, 224] width 11 height 12
click at [944, 252] on link "View details" at bounding box center [932, 253] width 134 height 24
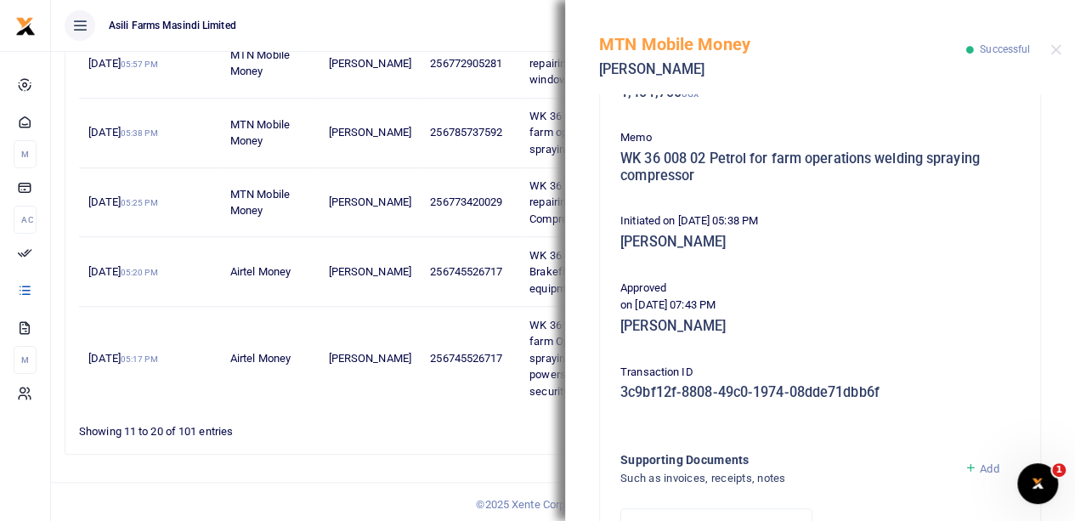
scroll to position [470, 0]
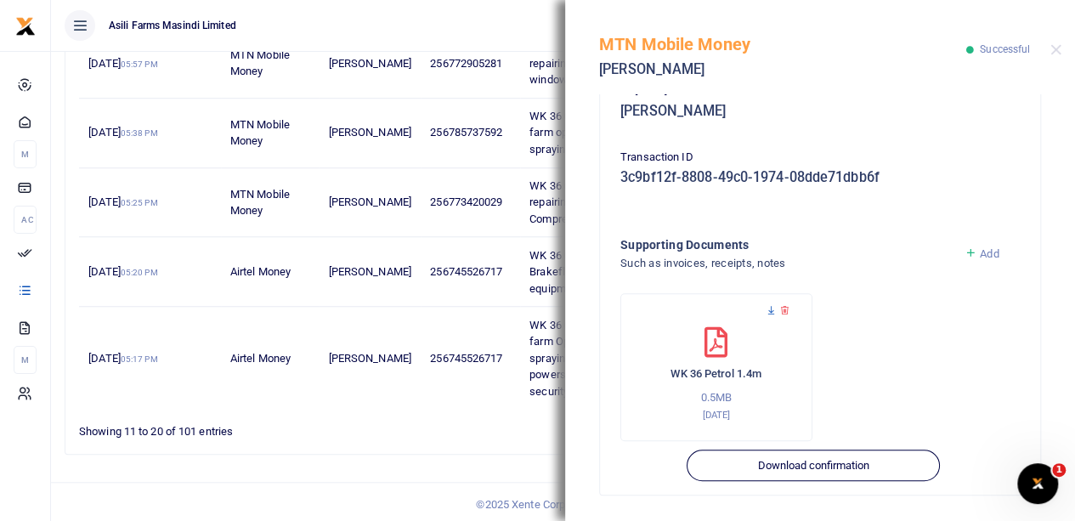
click at [768, 307] on icon at bounding box center [771, 310] width 11 height 11
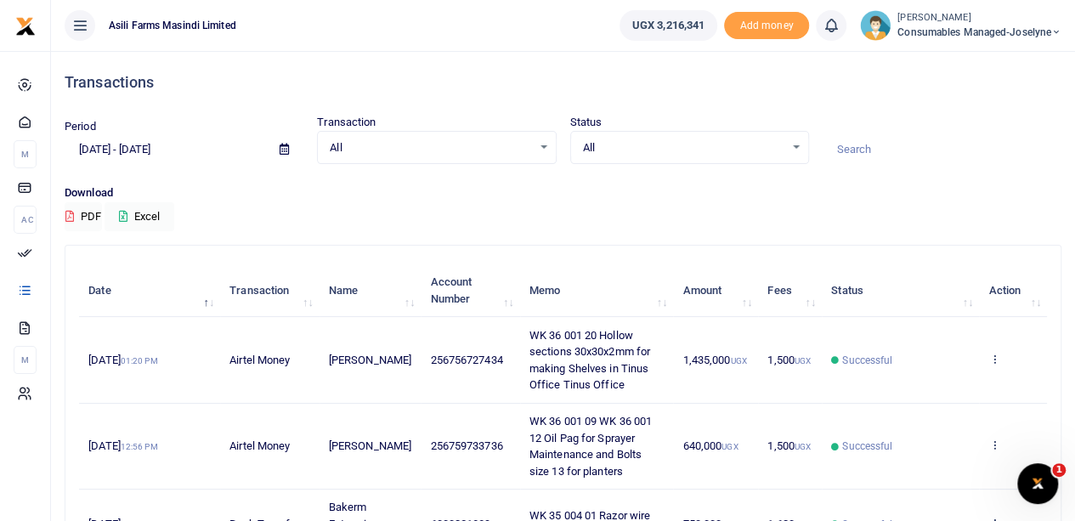
click at [284, 150] on icon at bounding box center [284, 149] width 9 height 11
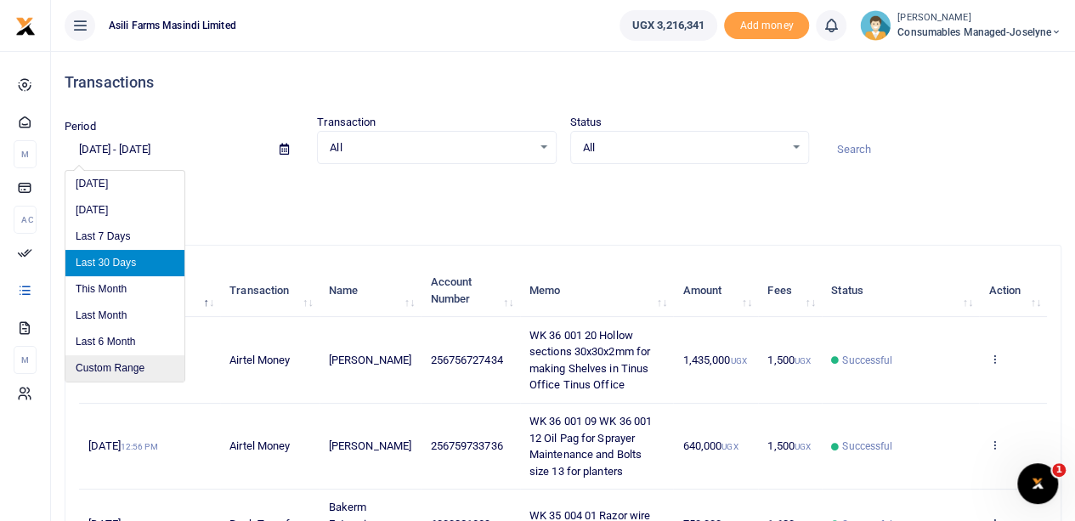
click at [116, 371] on li "Custom Range" at bounding box center [124, 368] width 119 height 26
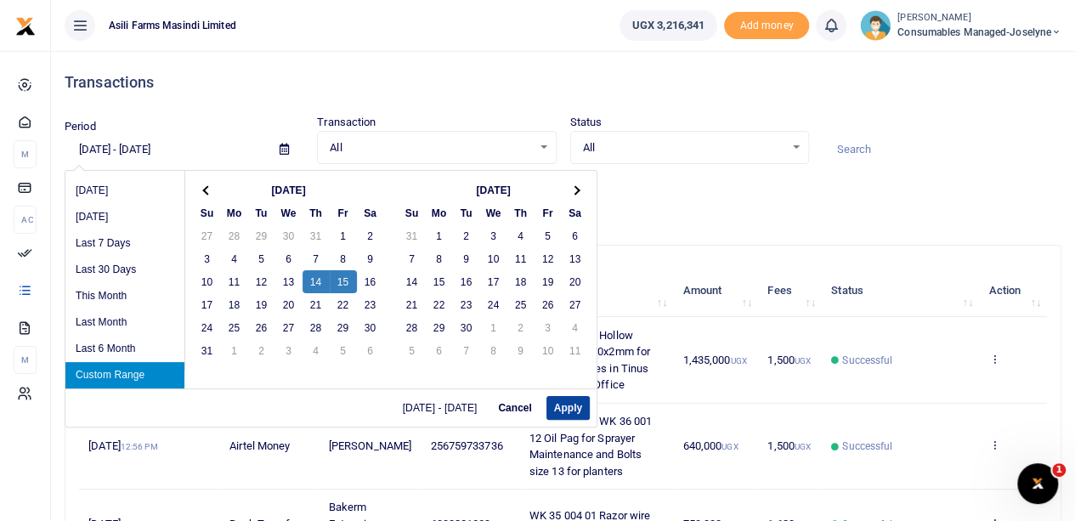
click at [558, 407] on button "Apply" at bounding box center [568, 408] width 43 height 24
type input "[DATE] - [DATE]"
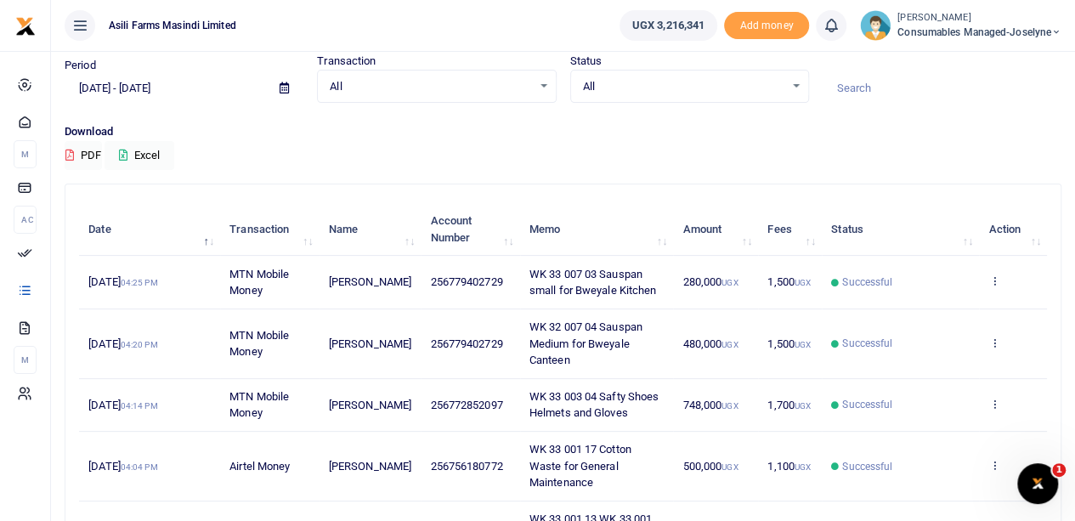
scroll to position [85, 0]
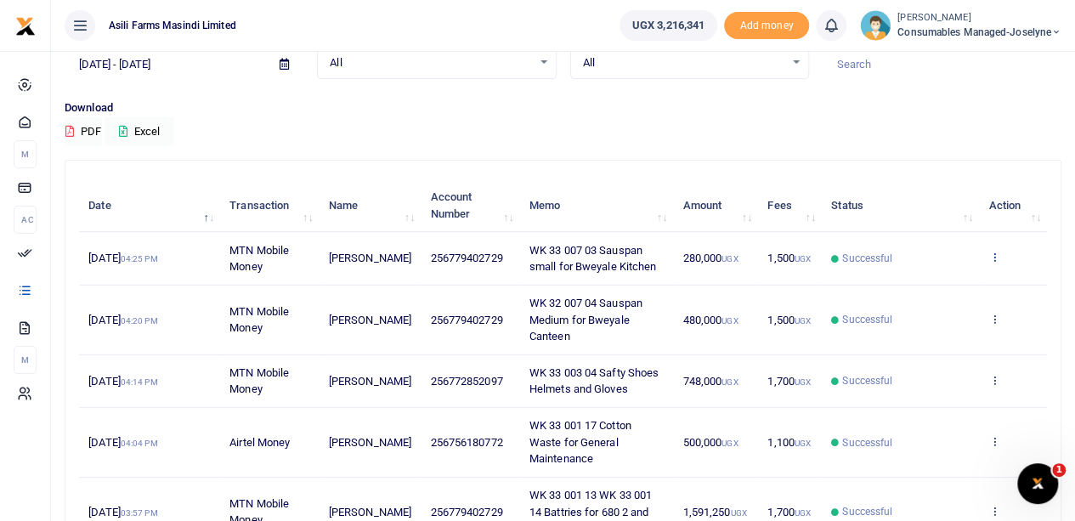
click at [990, 254] on icon at bounding box center [994, 257] width 11 height 12
click at [948, 279] on link "View details" at bounding box center [932, 287] width 134 height 24
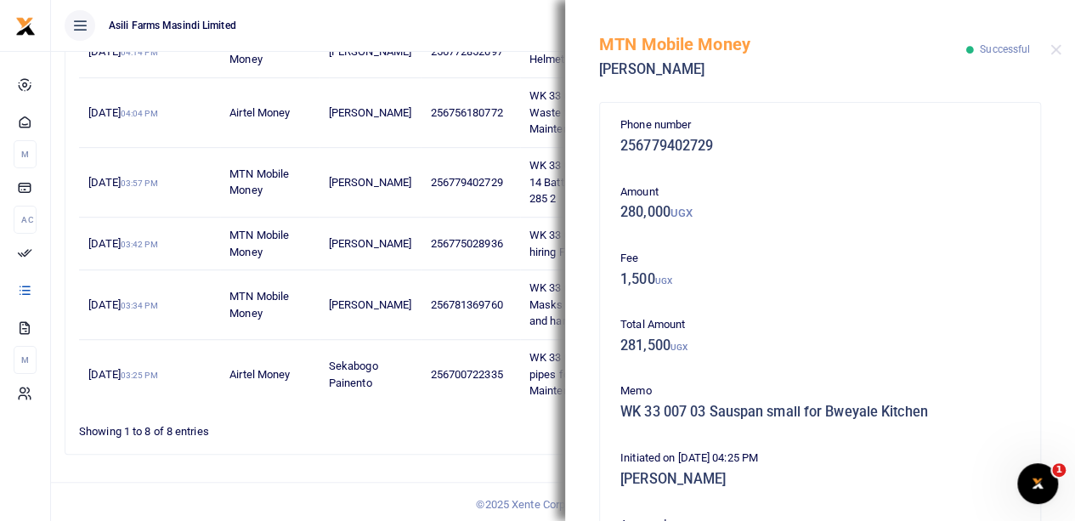
scroll to position [0, 0]
click at [1055, 48] on button "Close" at bounding box center [1056, 49] width 11 height 11
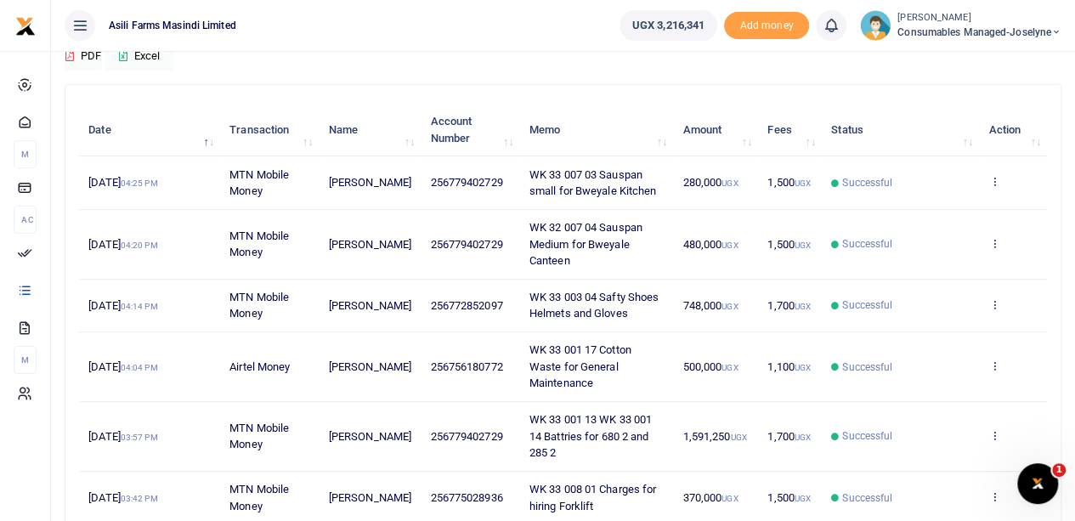
scroll to position [160, 0]
drag, startPoint x: 328, startPoint y: 179, endPoint x: 393, endPoint y: 184, distance: 64.8
click at [393, 184] on td "[PERSON_NAME]" at bounding box center [371, 183] width 102 height 53
copy span "[PERSON_NAME]"
click at [520, 281] on td "WK 33 003 04 Safty Shoes Helmets and Gloves" at bounding box center [597, 307] width 154 height 53
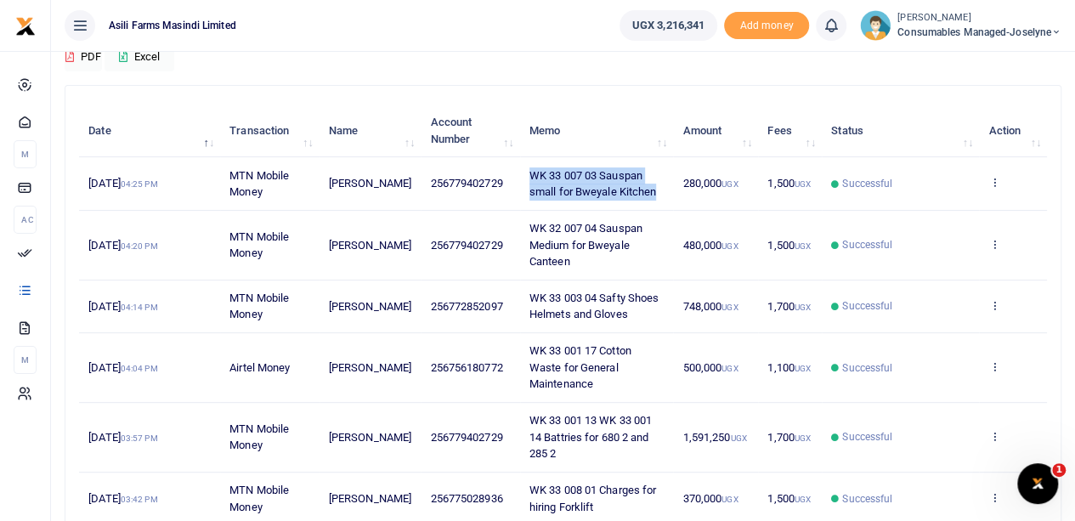
drag, startPoint x: 526, startPoint y: 172, endPoint x: 659, endPoint y: 193, distance: 134.3
click at [659, 193] on td "WK 33 007 03 Sauspan small for Bweyale Kitchen" at bounding box center [597, 183] width 154 height 53
copy span "WK 33 007 03 Sauspan small for Bweyale Kitchen"
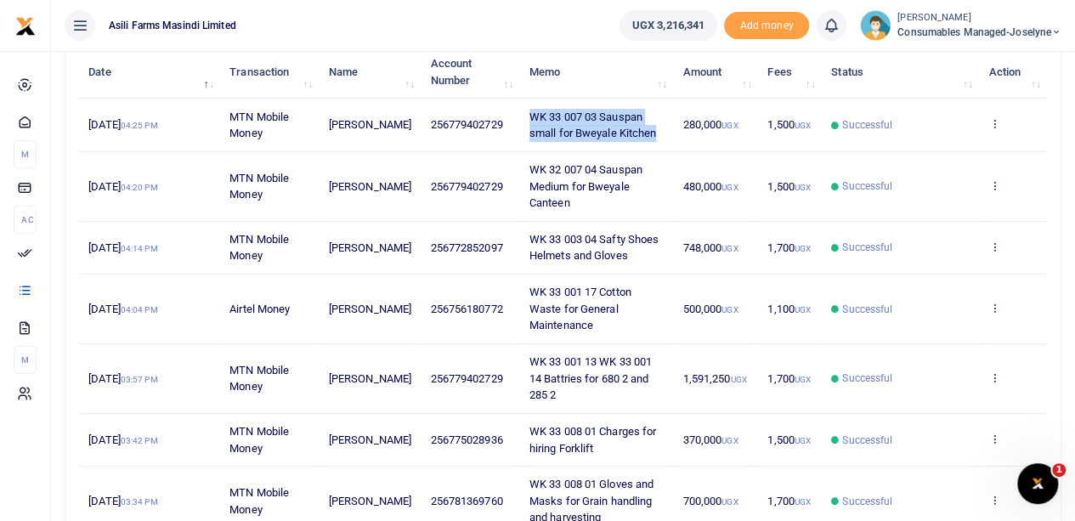
scroll to position [245, 0]
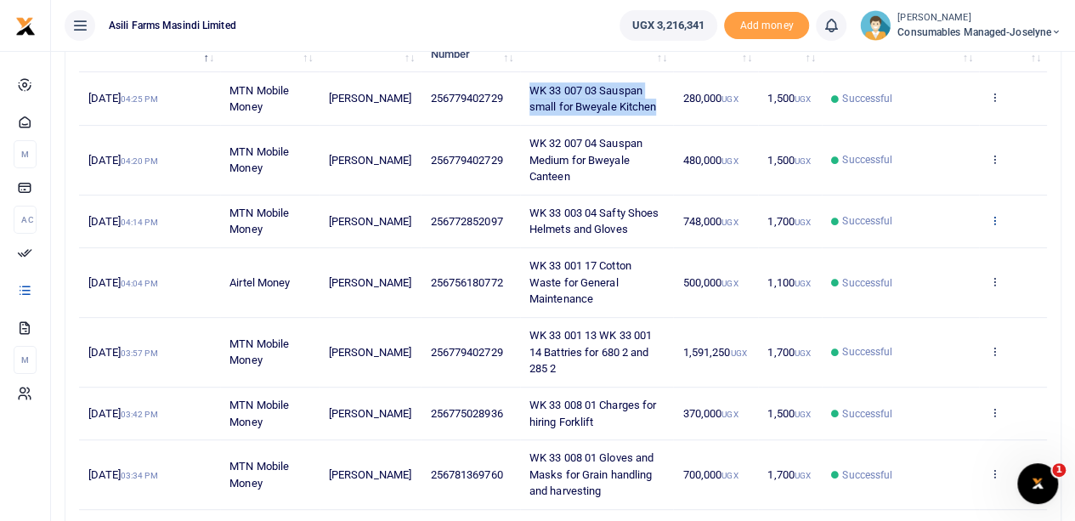
click at [995, 218] on icon at bounding box center [994, 220] width 11 height 12
click at [941, 240] on link "View details" at bounding box center [932, 248] width 134 height 24
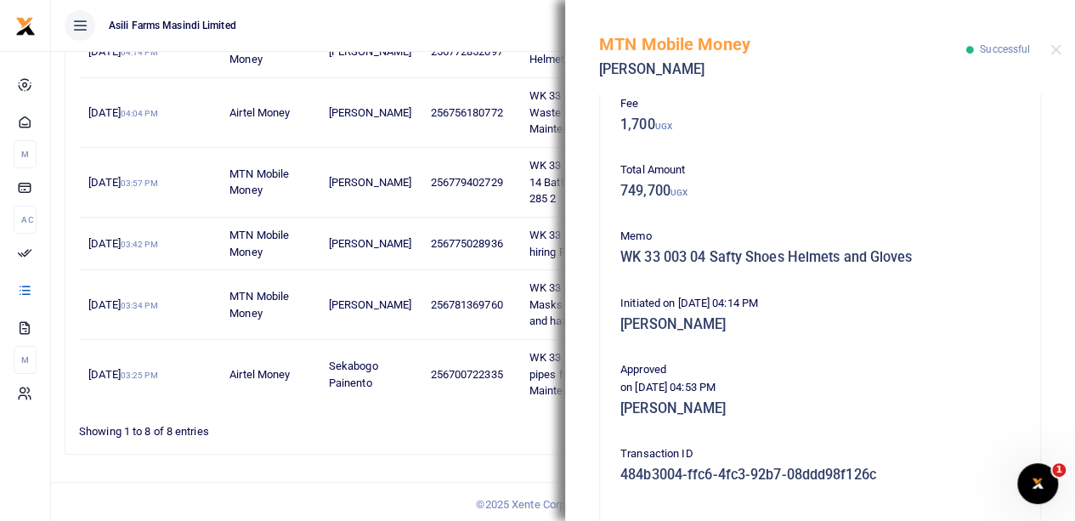
scroll to position [425, 0]
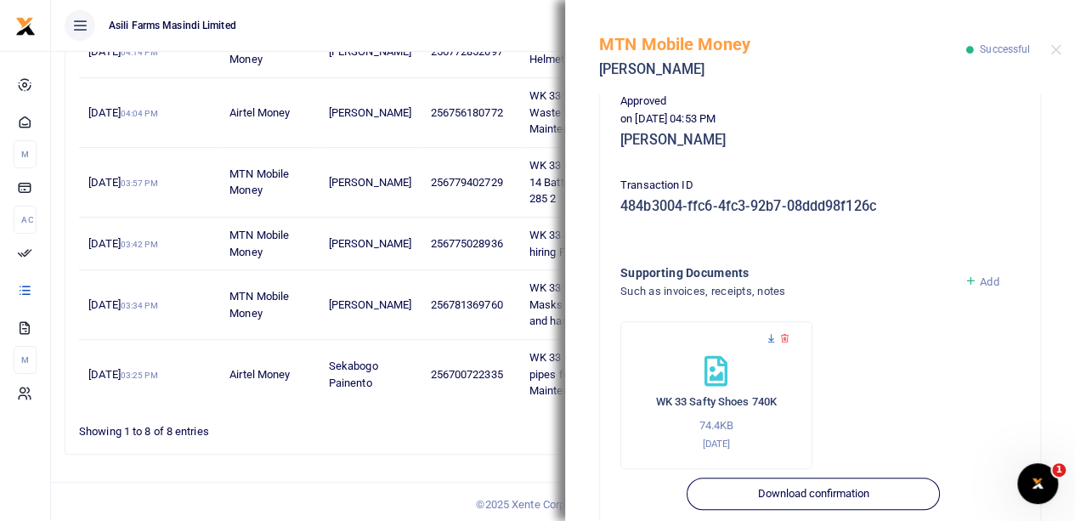
click at [768, 340] on icon at bounding box center [771, 338] width 11 height 11
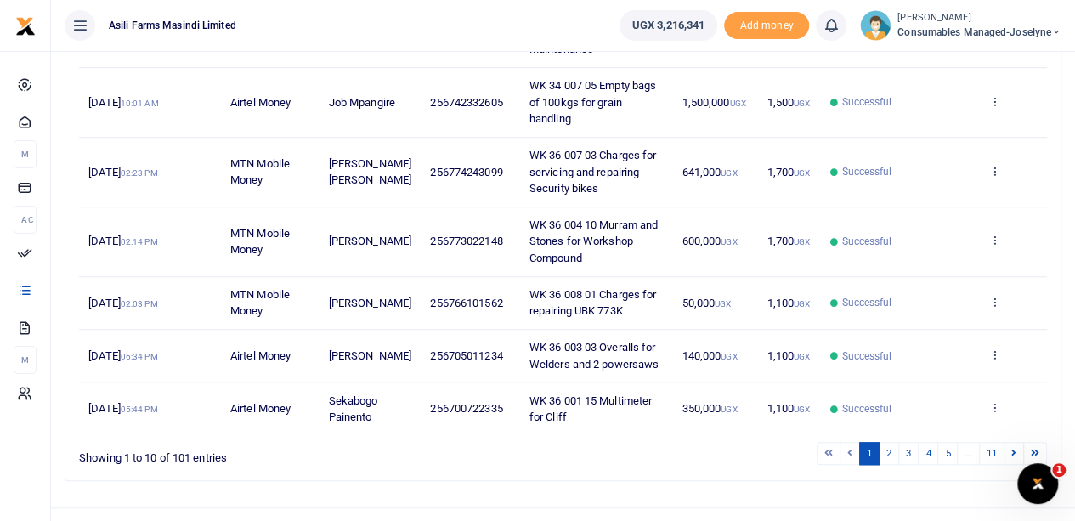
scroll to position [587, 0]
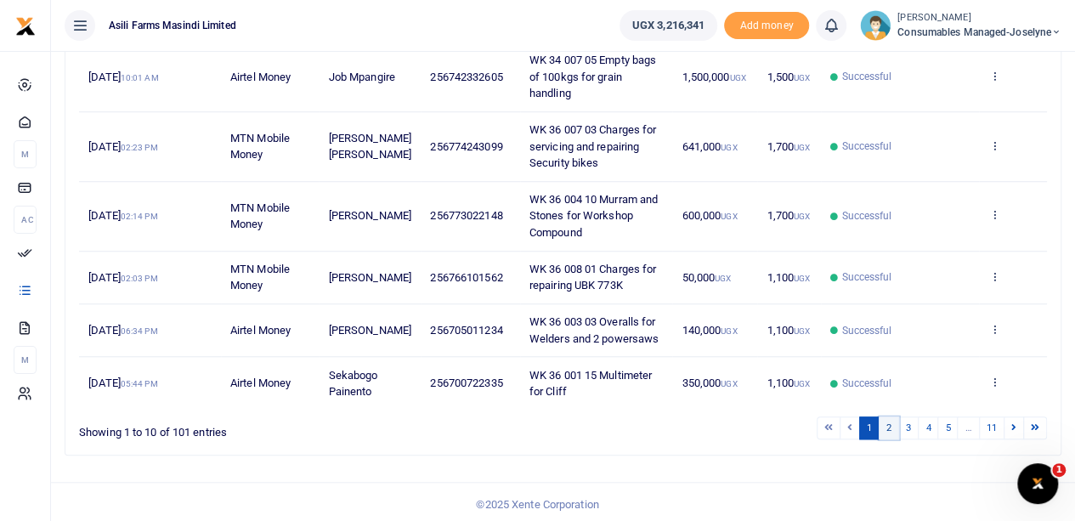
click at [890, 425] on link "2" at bounding box center [889, 428] width 20 height 23
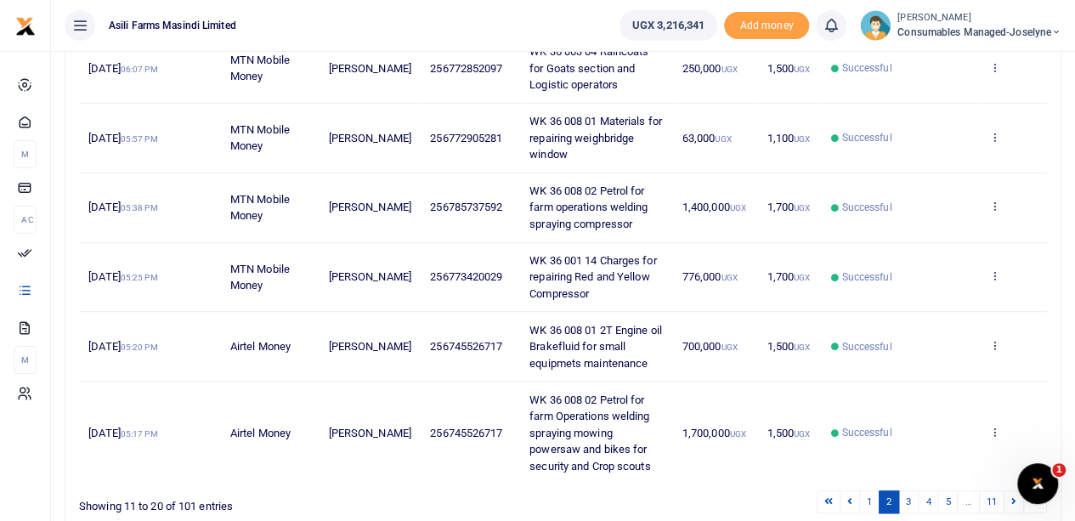
scroll to position [604, 0]
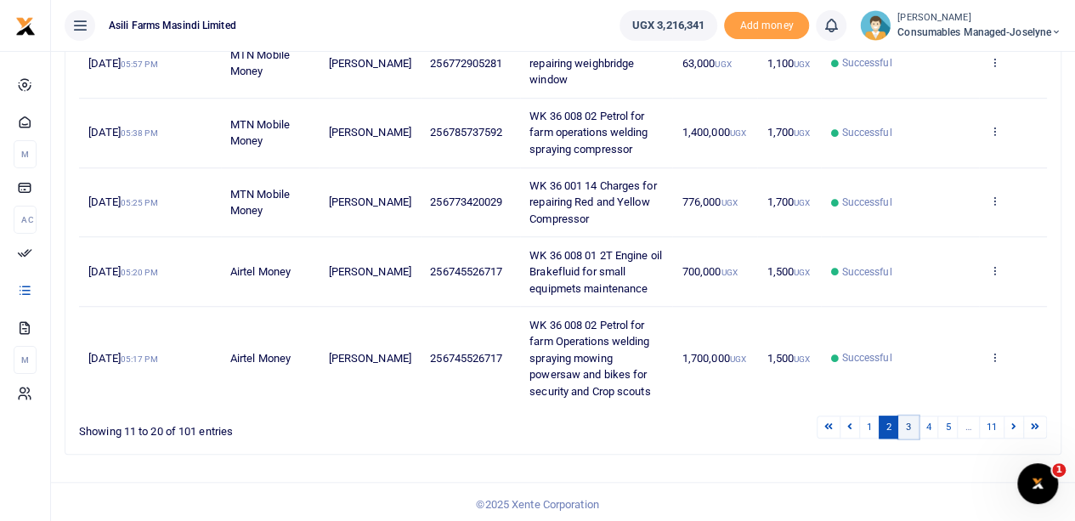
click at [905, 421] on link "3" at bounding box center [909, 427] width 20 height 23
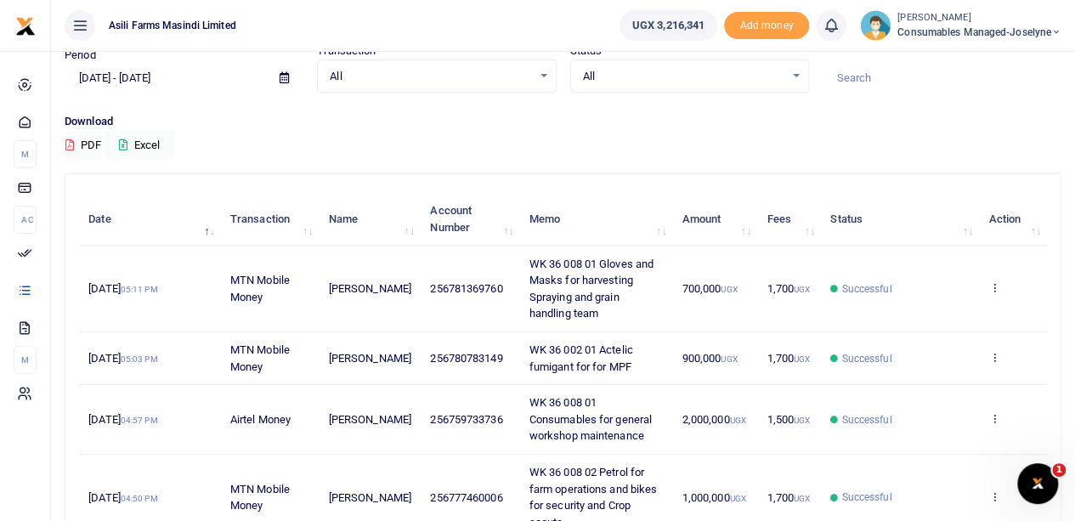
scroll to position [0, 0]
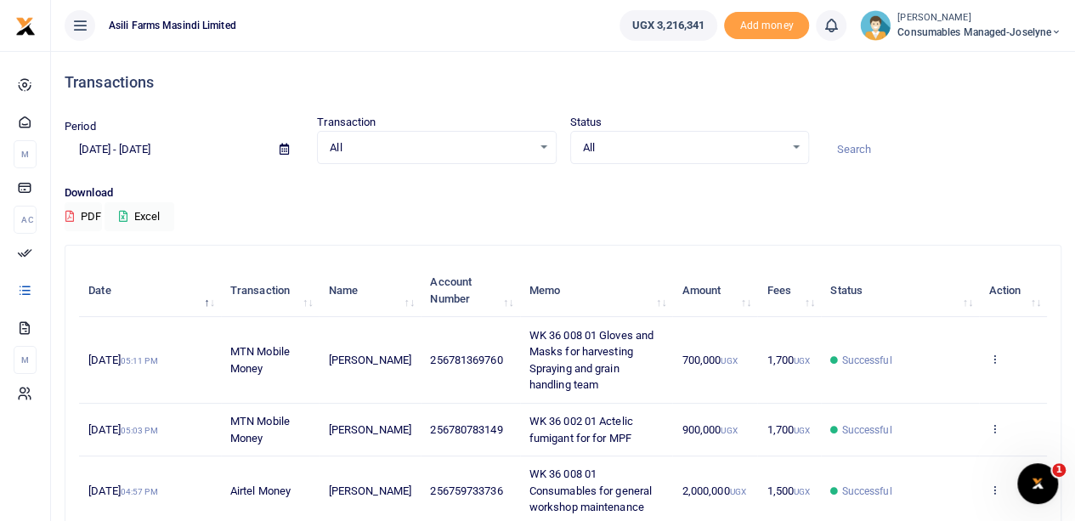
click at [286, 145] on icon at bounding box center [284, 149] width 9 height 11
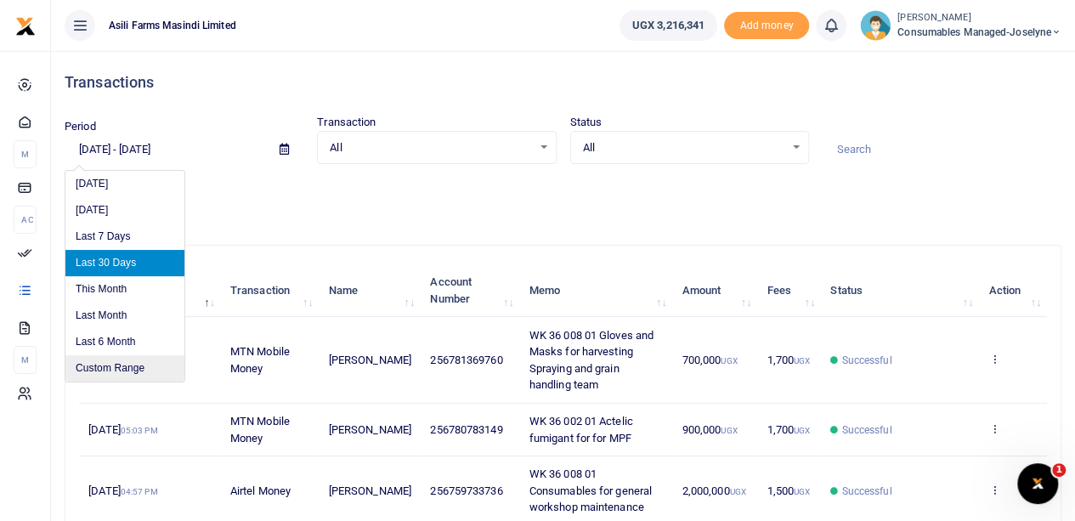
click at [119, 363] on li "Custom Range" at bounding box center [124, 368] width 119 height 26
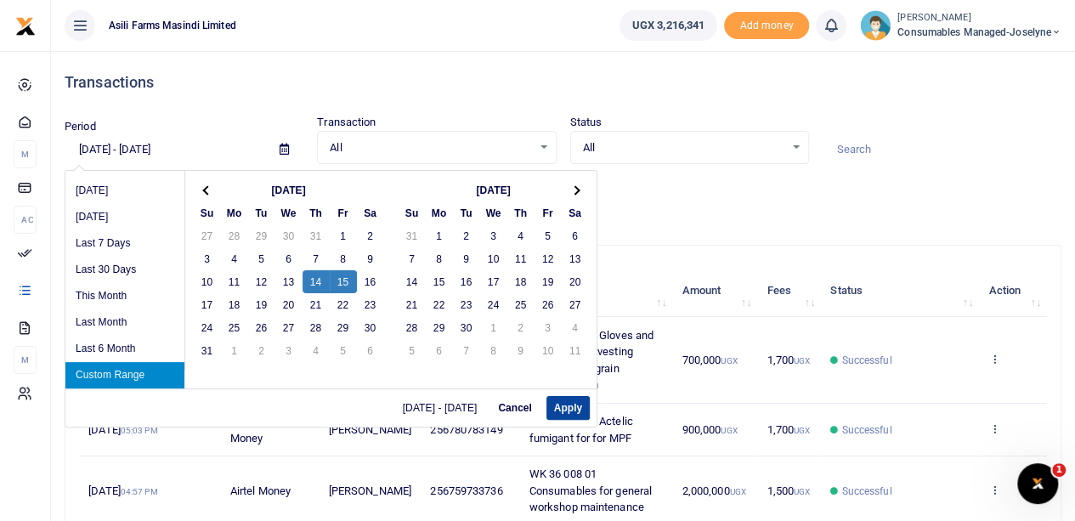
click at [564, 411] on button "Apply" at bounding box center [568, 408] width 43 height 24
type input "[DATE] - [DATE]"
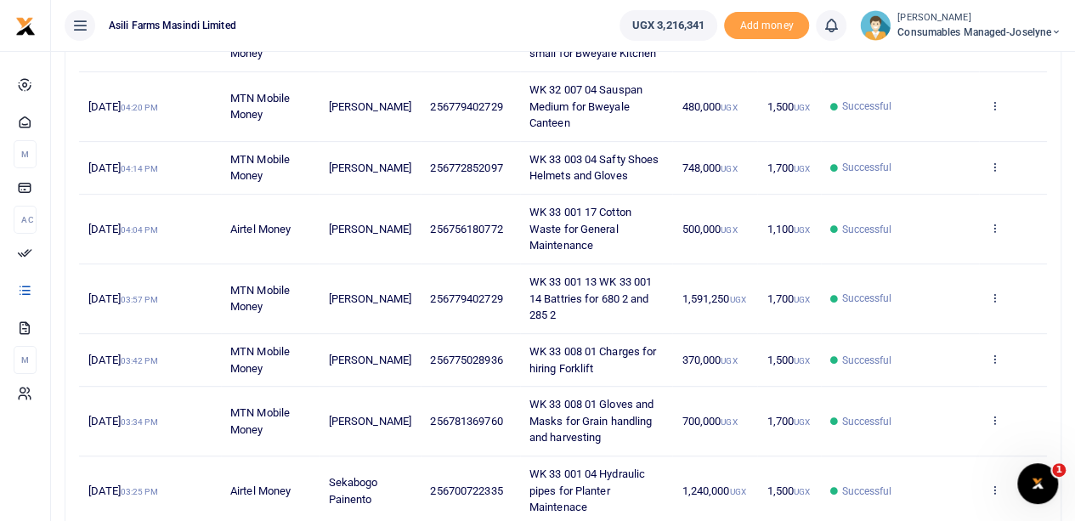
scroll to position [340, 0]
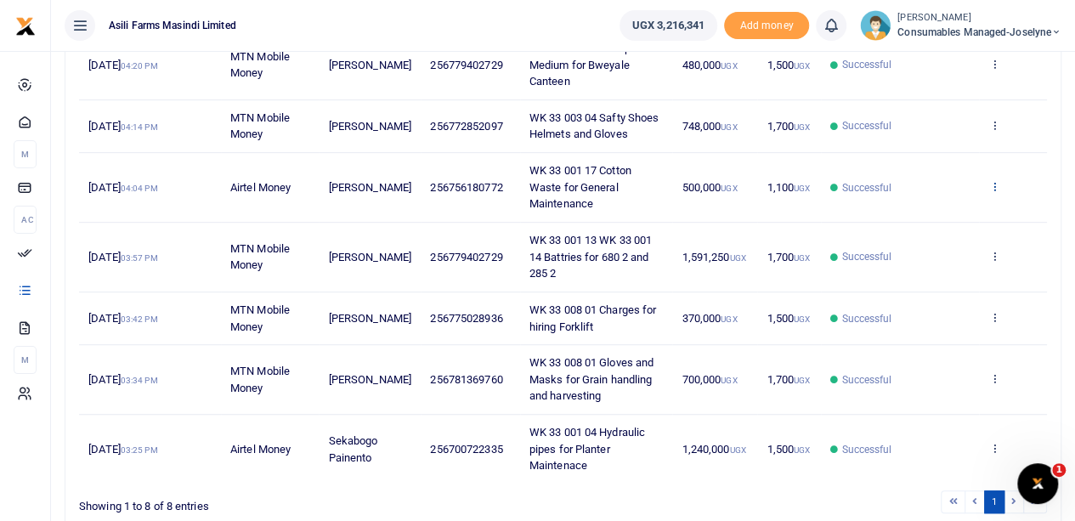
click at [996, 180] on icon at bounding box center [994, 186] width 11 height 12
click at [930, 208] on link "View details" at bounding box center [932, 214] width 134 height 24
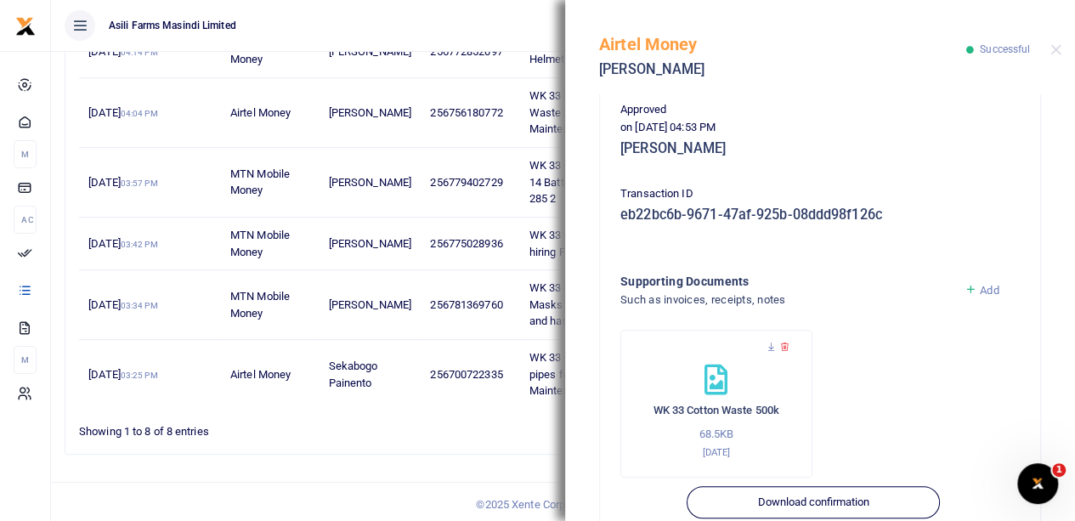
scroll to position [425, 0]
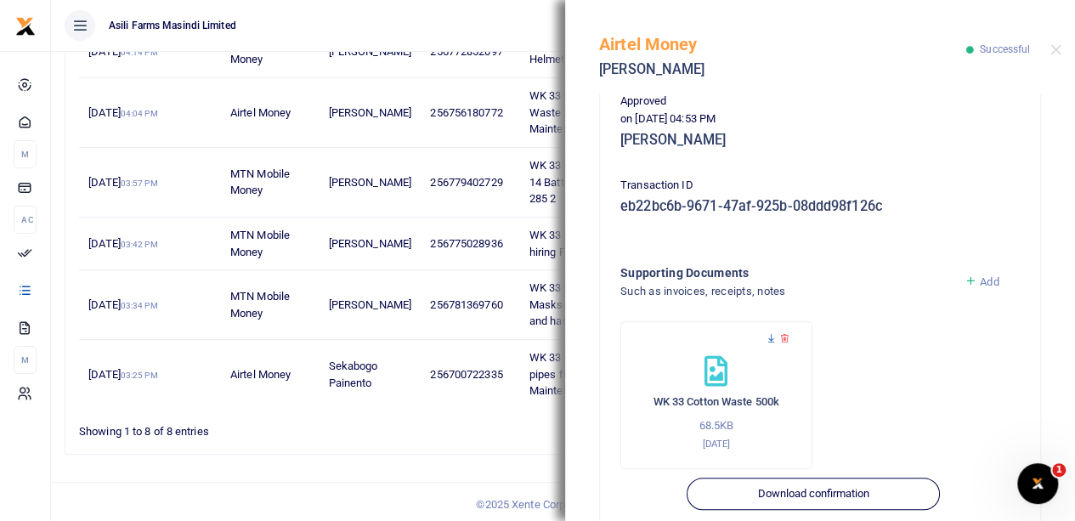
click at [768, 337] on icon at bounding box center [771, 338] width 11 height 11
